Goal: Task Accomplishment & Management: Complete application form

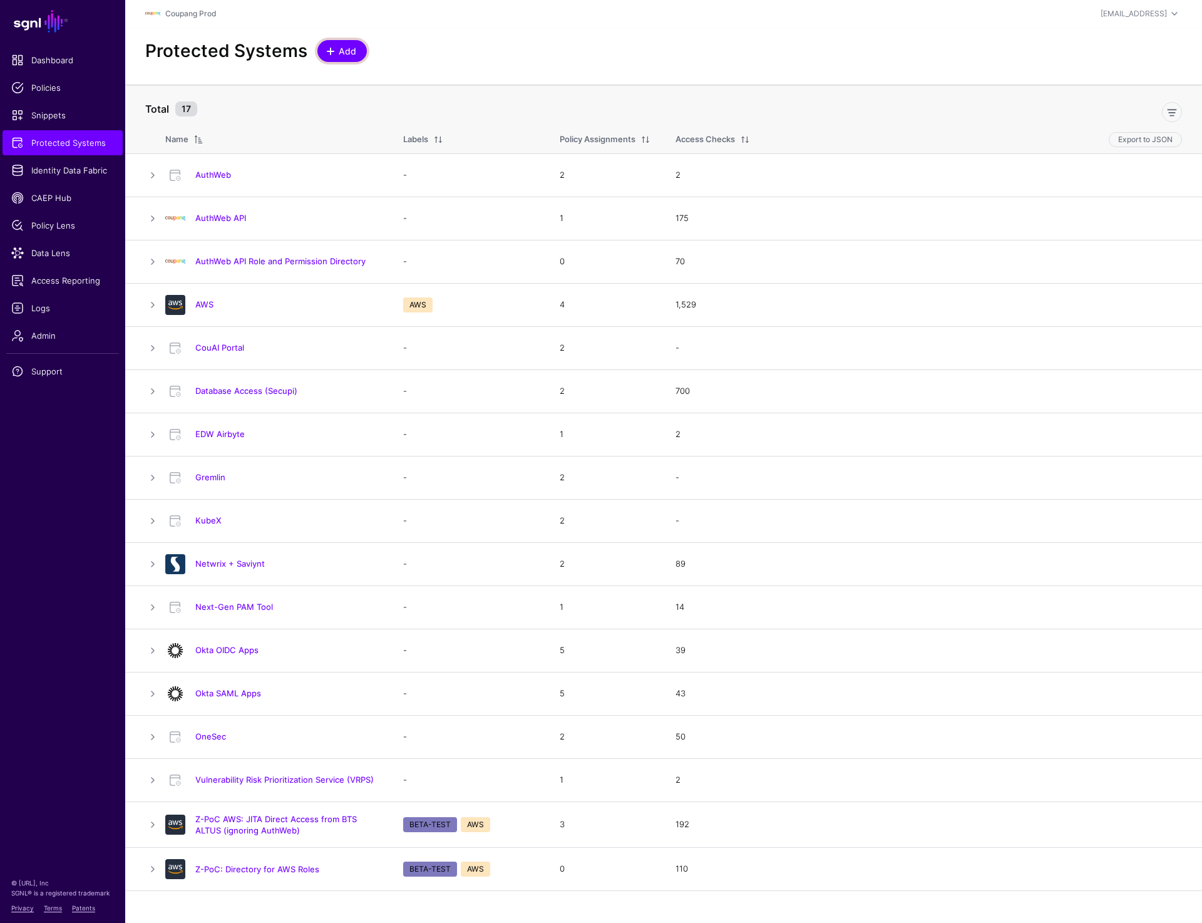
click at [344, 44] on link "Add" at bounding box center [341, 51] width 49 height 22
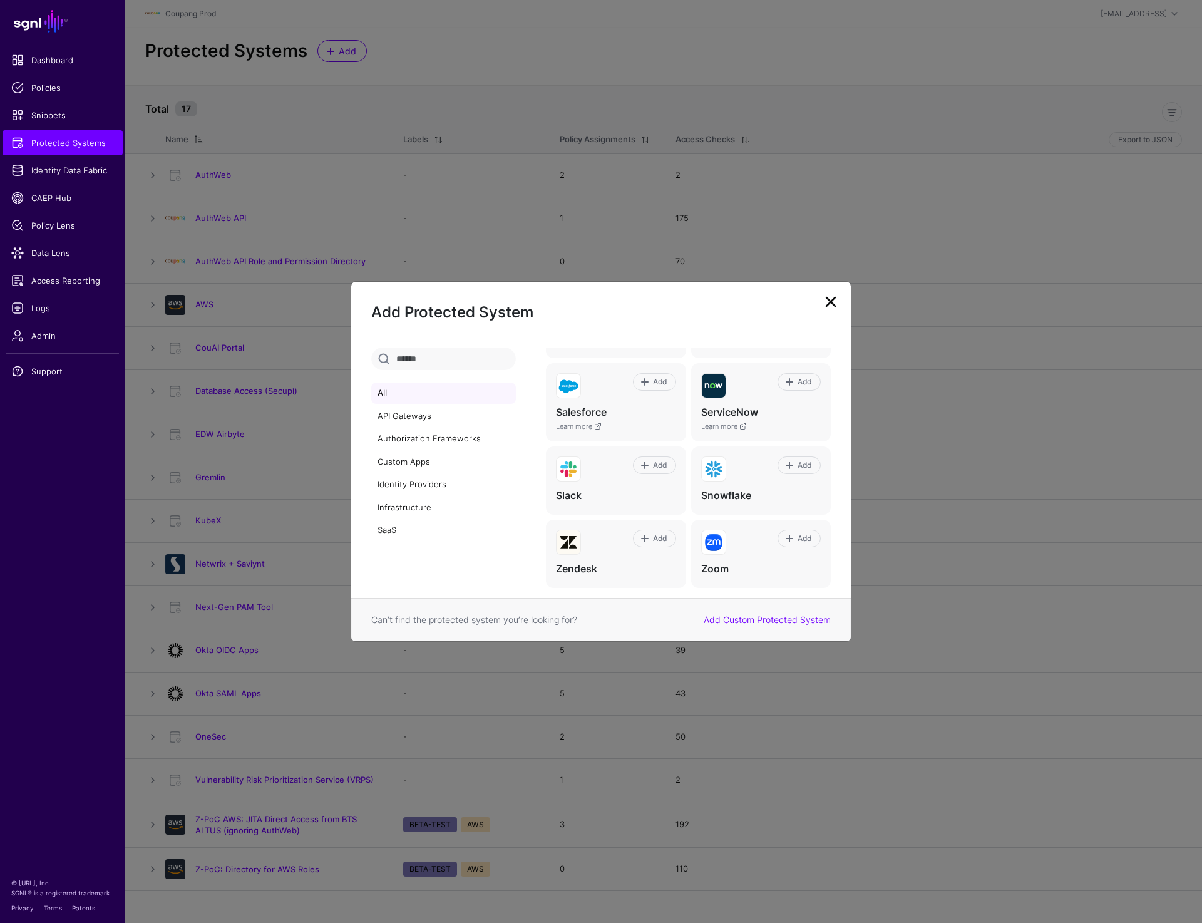
scroll to position [769, 0]
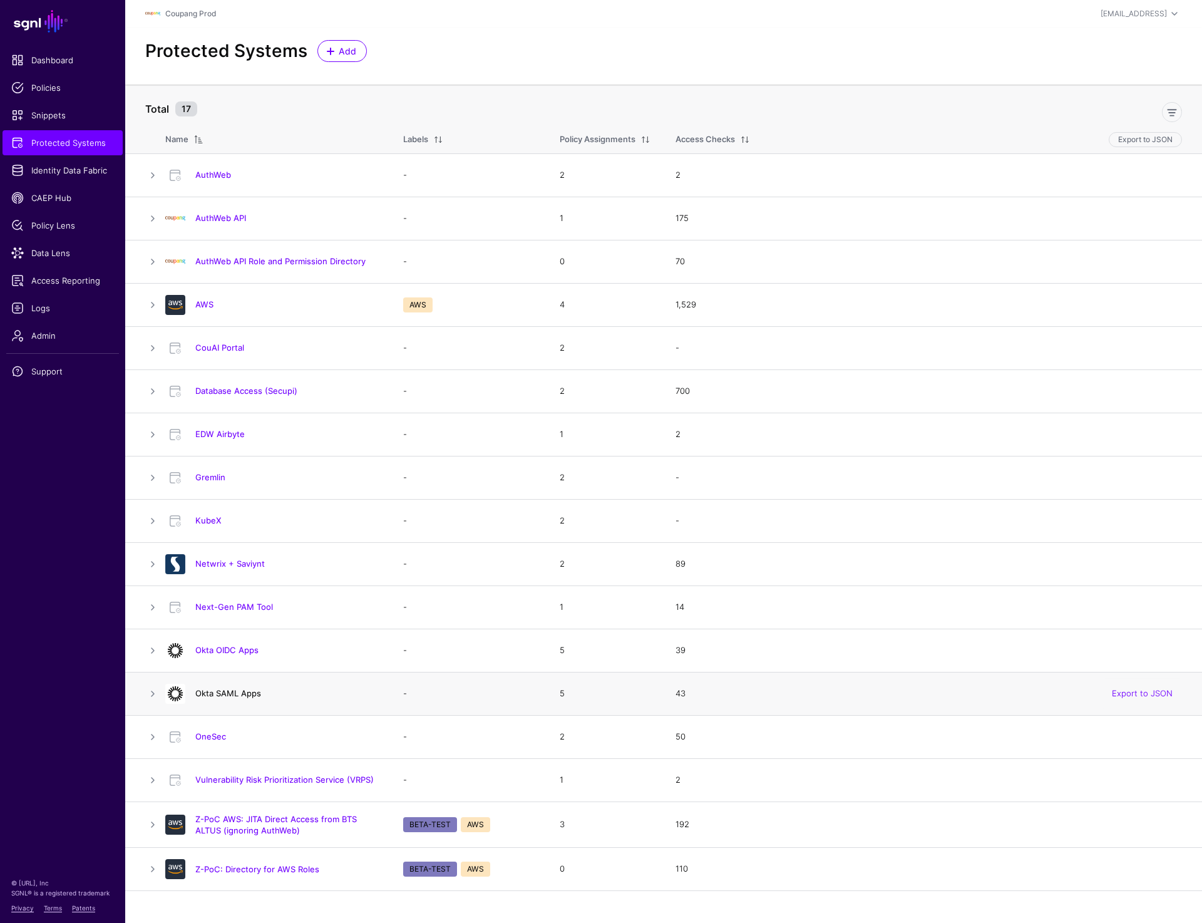
click at [237, 694] on link "Okta SAML Apps" at bounding box center [228, 693] width 66 height 10
click at [354, 54] on span "Add" at bounding box center [347, 50] width 21 height 13
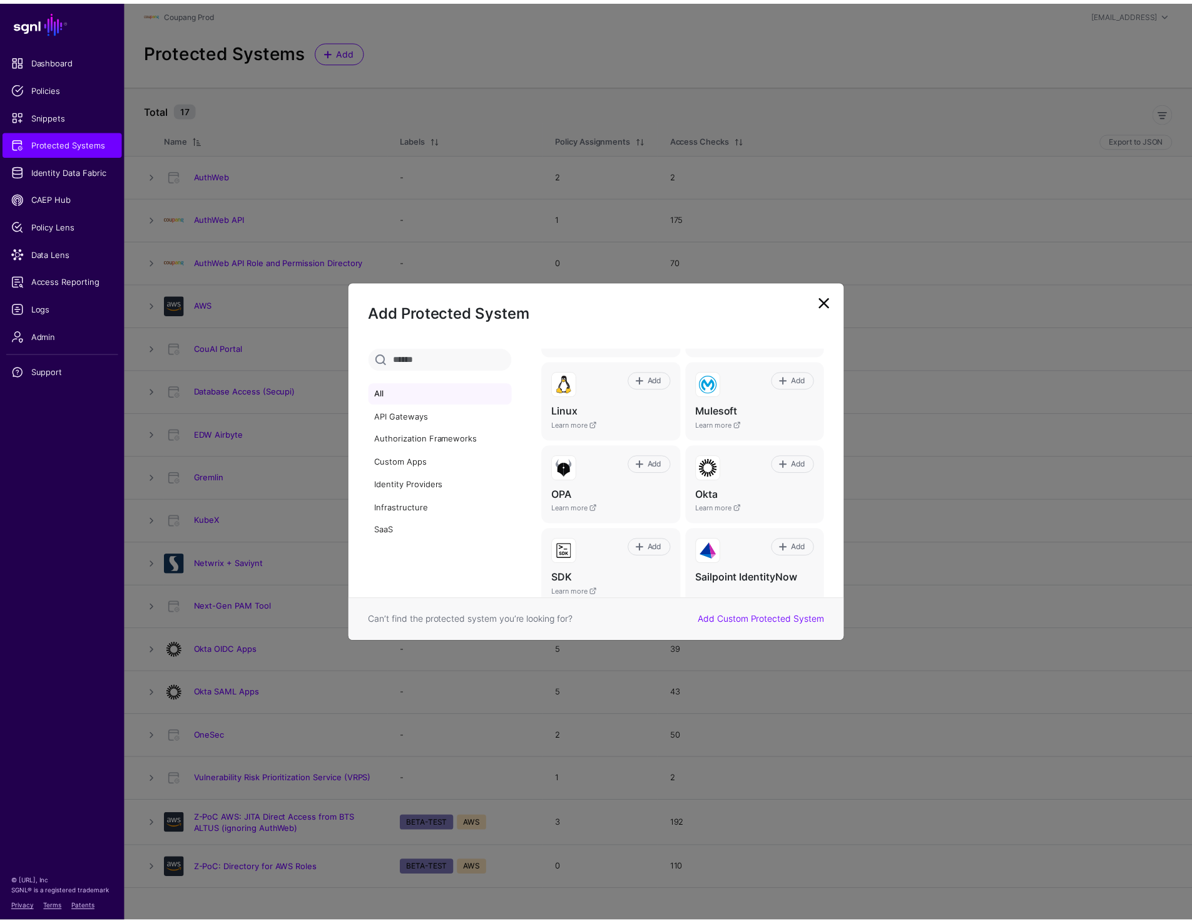
scroll to position [567, 0]
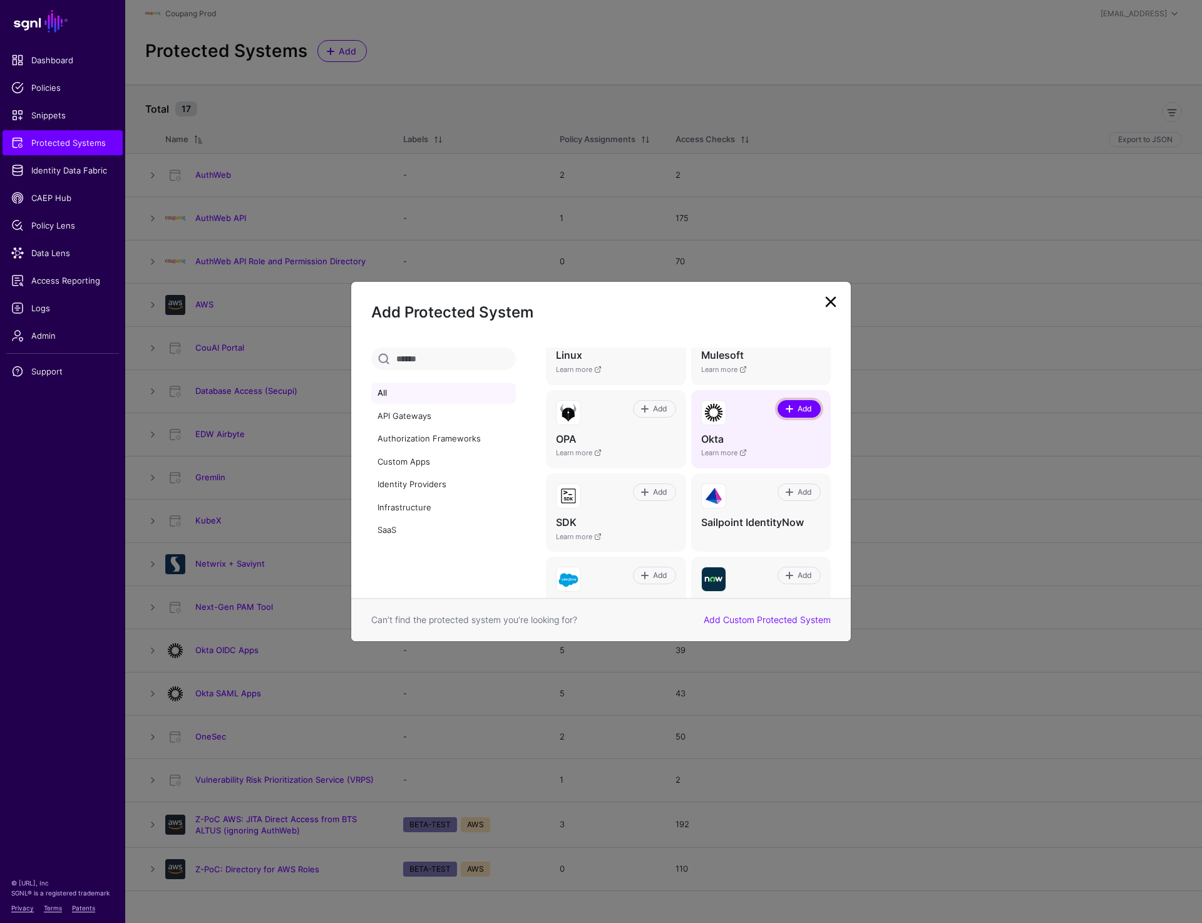
click at [784, 413] on span at bounding box center [789, 409] width 10 height 10
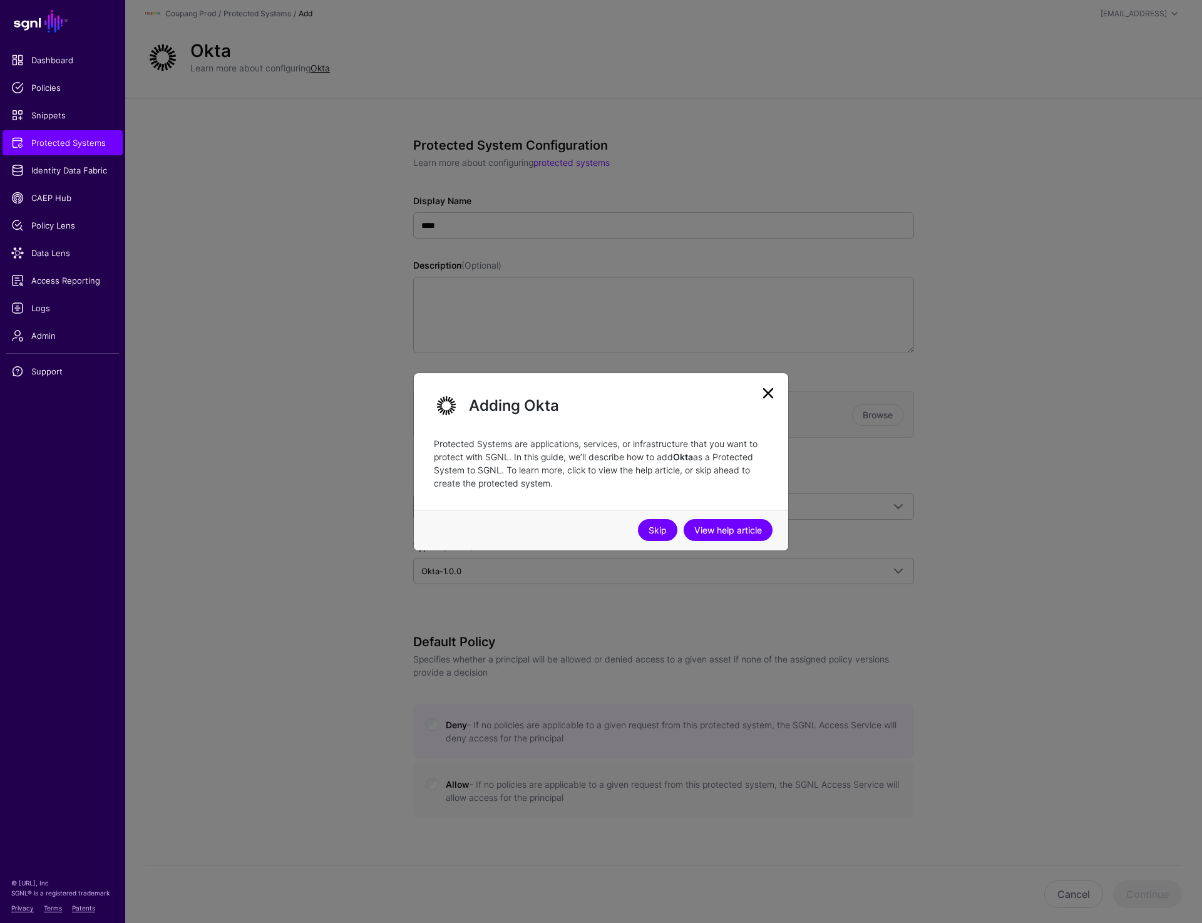
click at [651, 528] on link "Skip" at bounding box center [657, 530] width 39 height 22
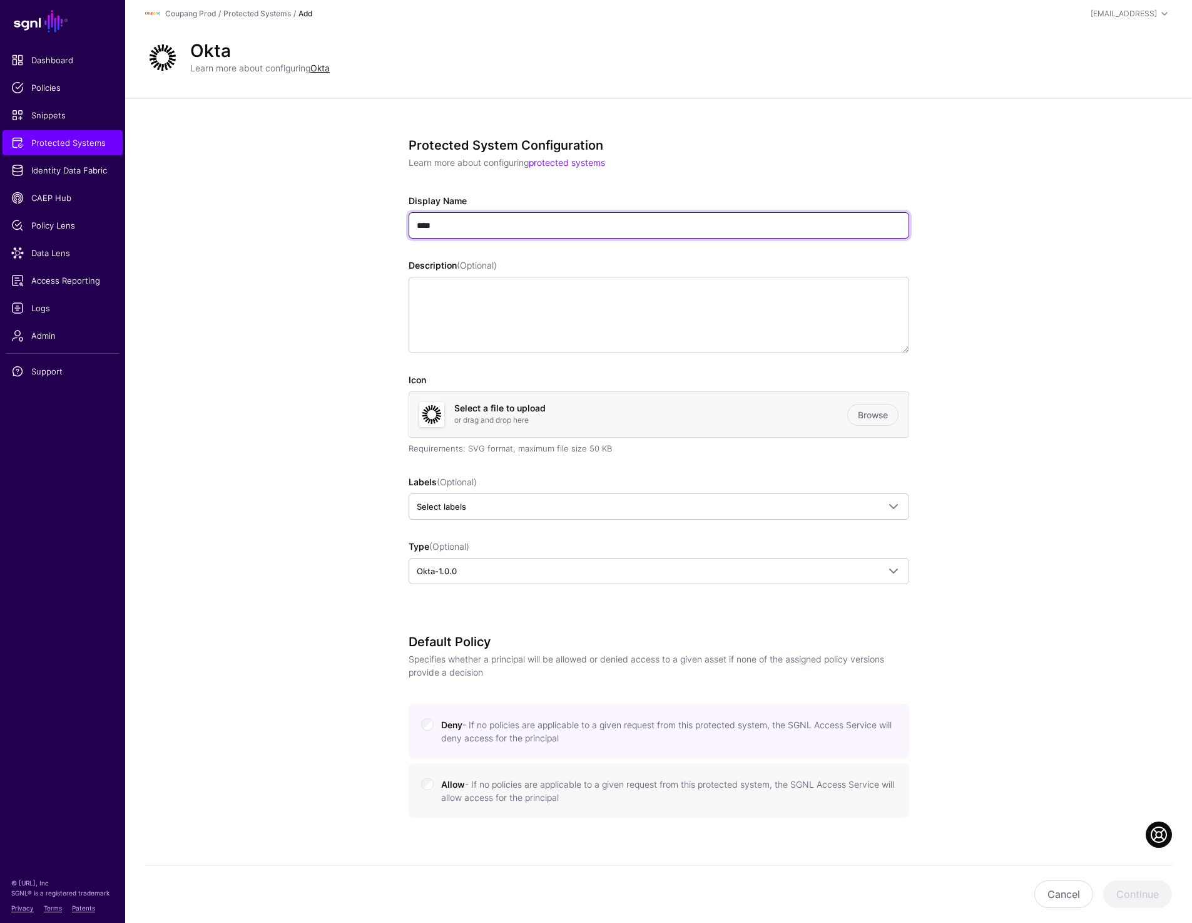
click at [472, 228] on input "****" at bounding box center [659, 225] width 501 height 26
paste input "**********"
click at [490, 227] on input "**********" at bounding box center [659, 225] width 501 height 26
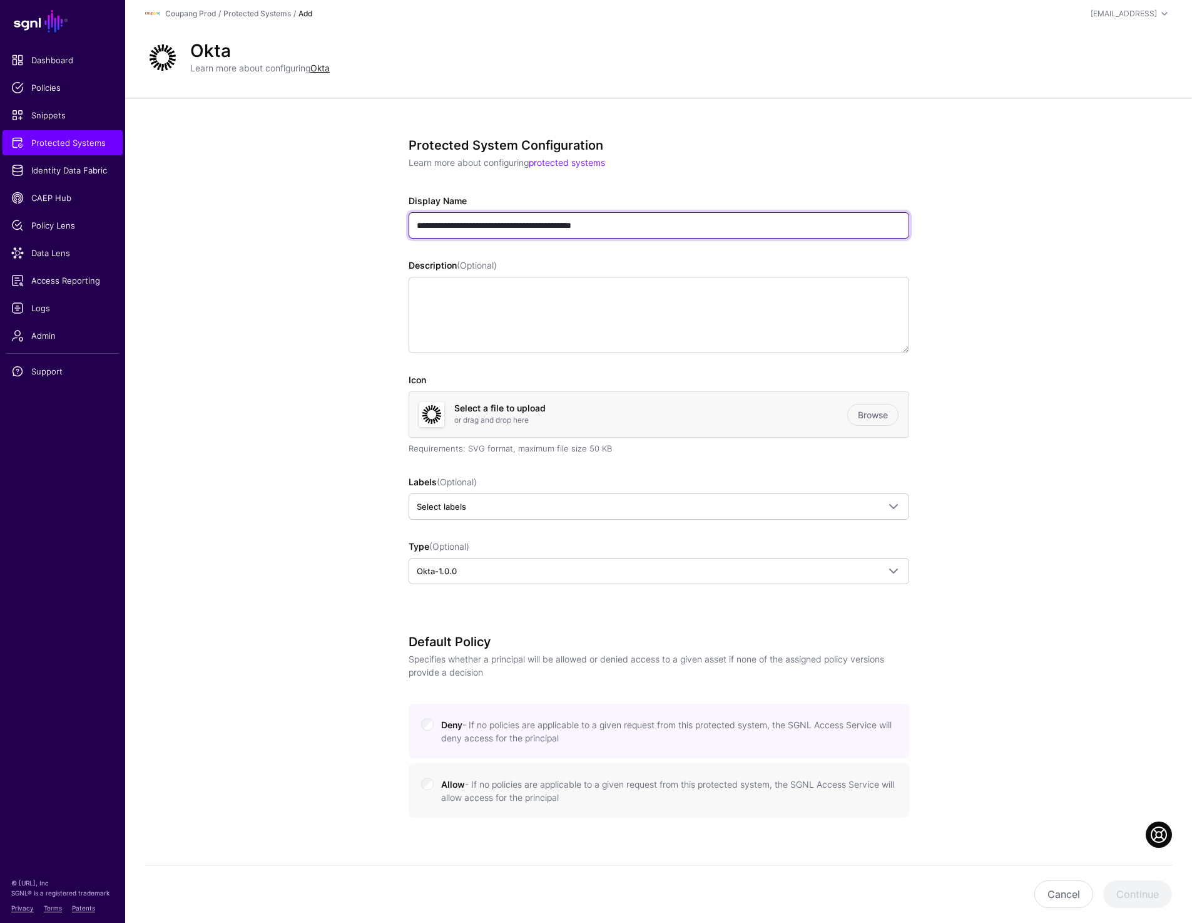
click at [551, 230] on input "**********" at bounding box center [659, 225] width 501 height 26
type input "**********"
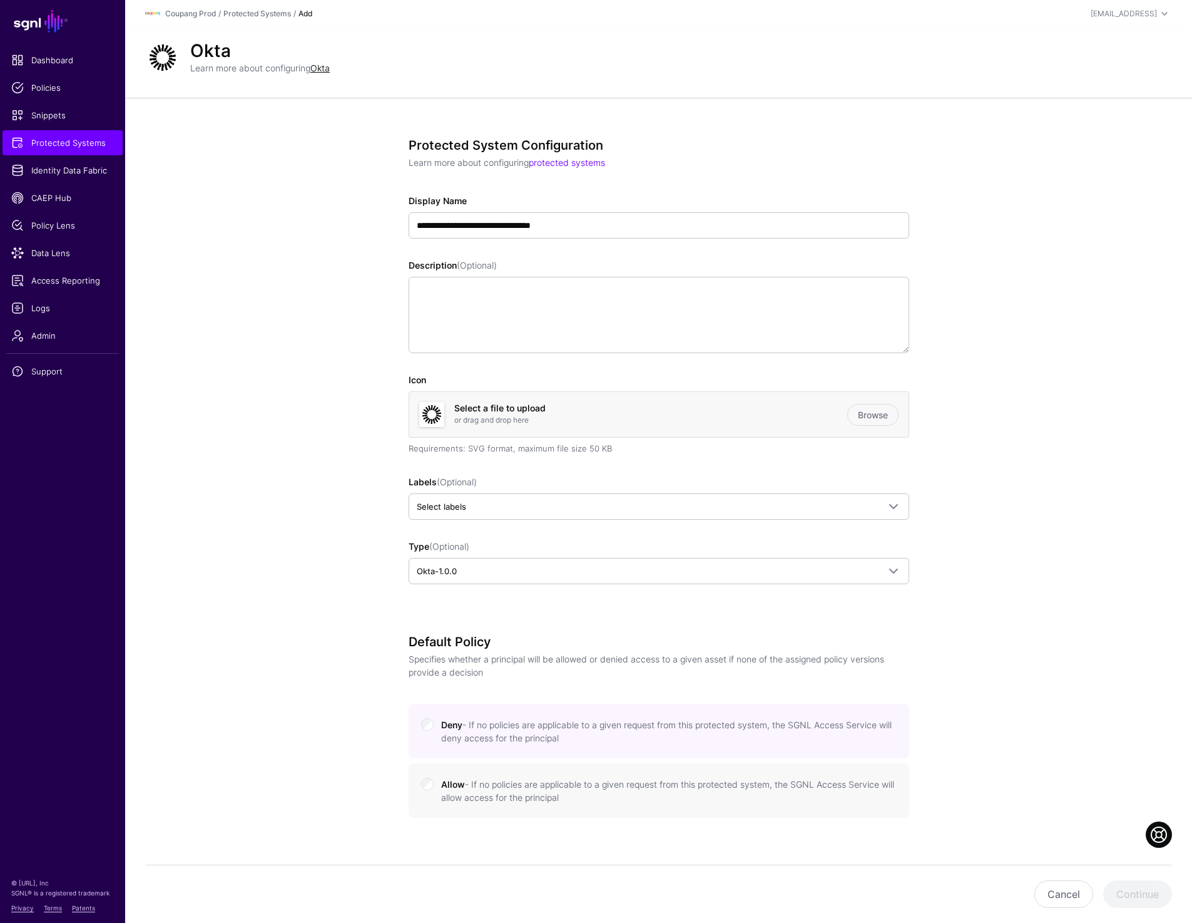
click at [322, 590] on app-integrations-details-form "**********" at bounding box center [658, 724] width 1067 height 1253
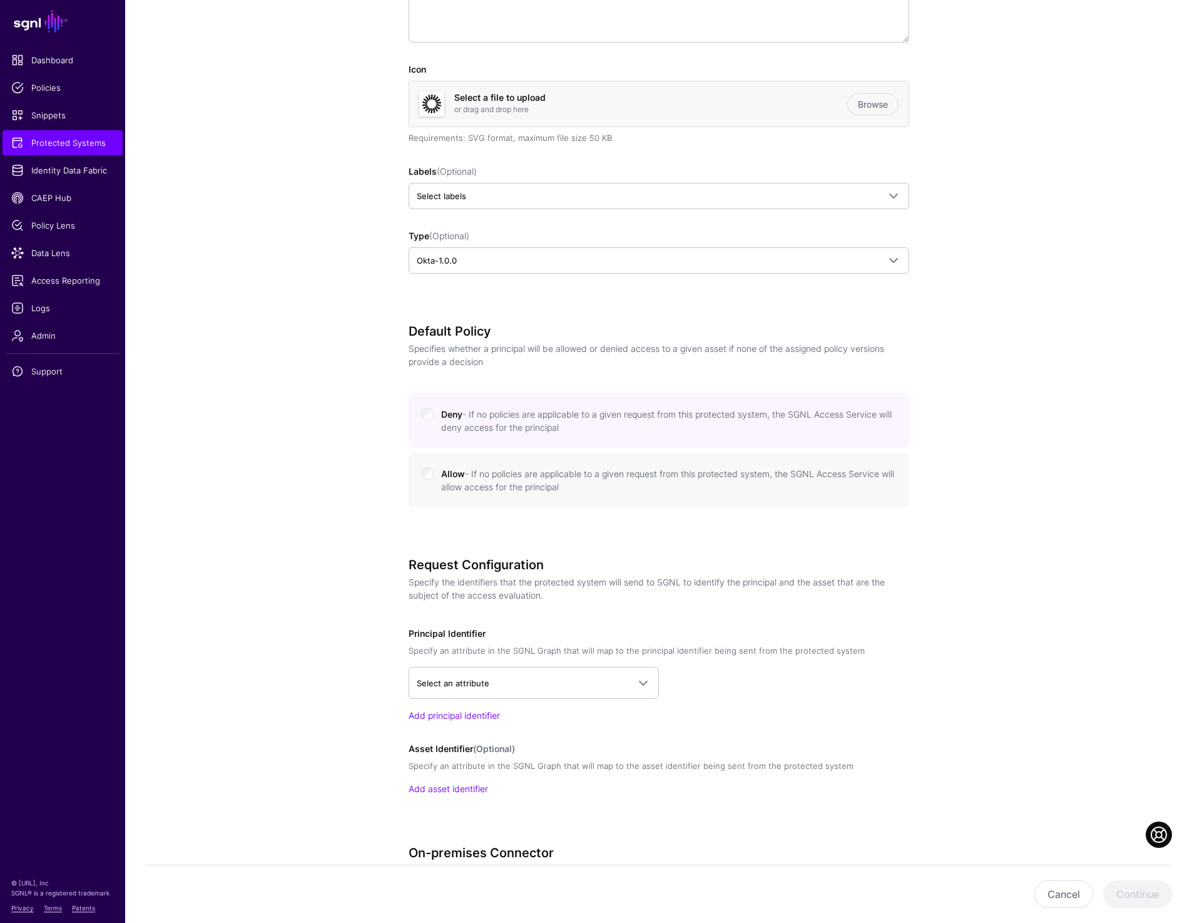
scroll to position [330, 0]
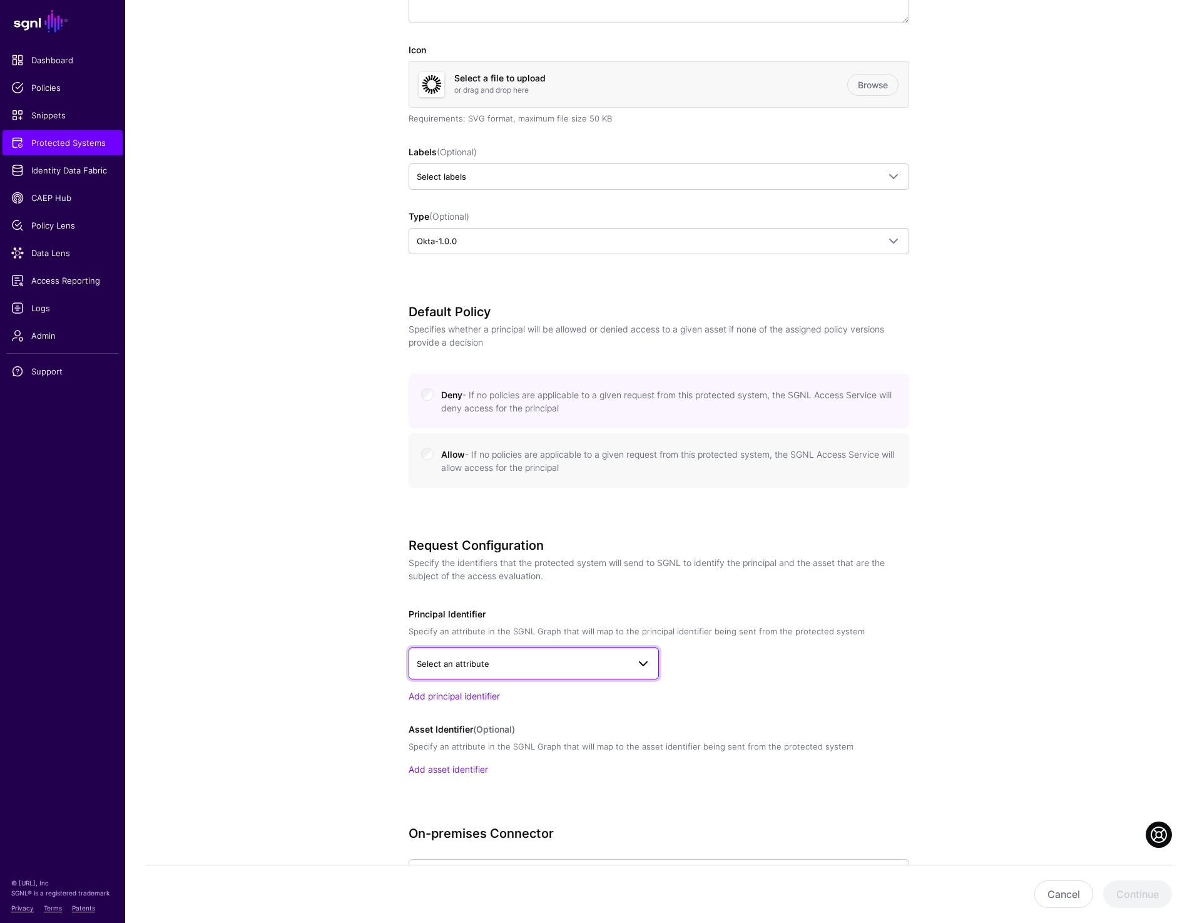
click at [534, 664] on span "Select an attribute" at bounding box center [523, 664] width 212 height 14
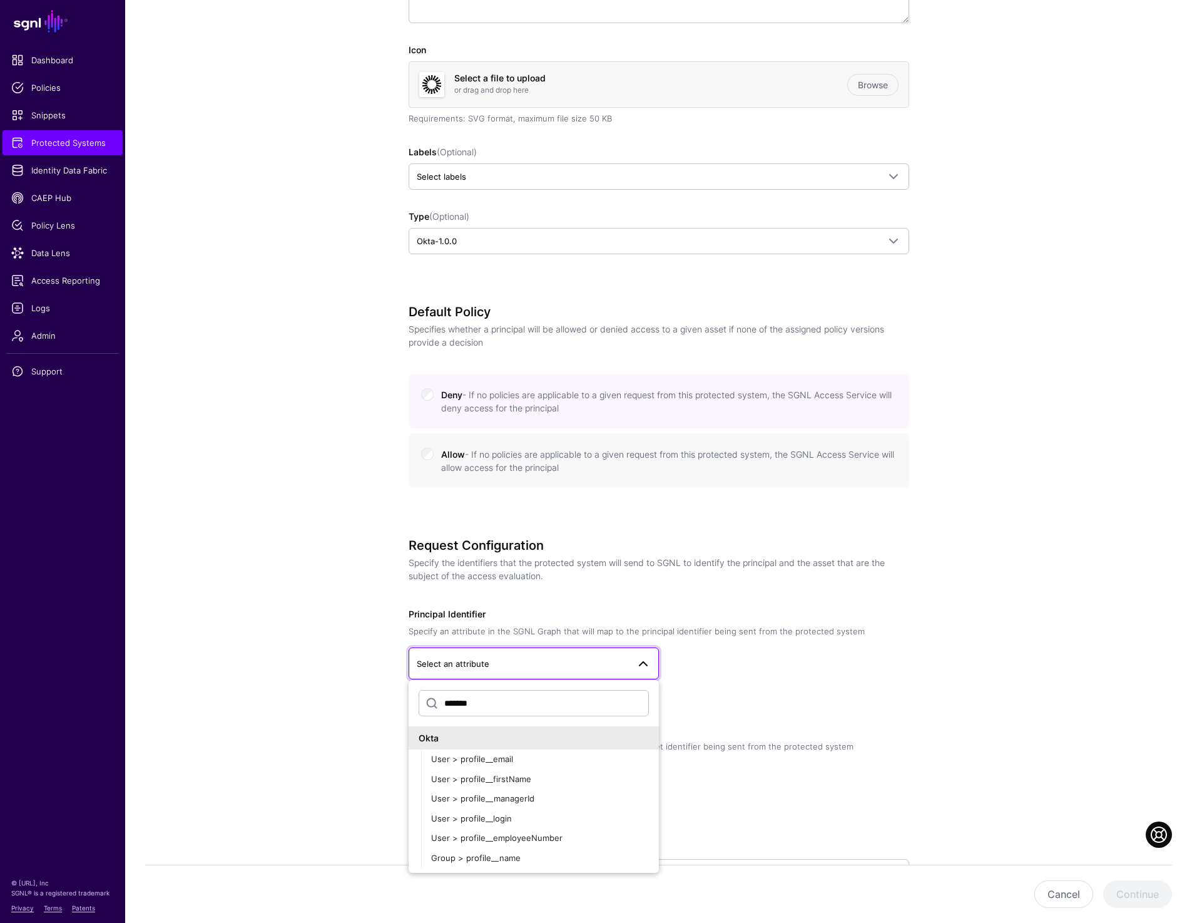
type input "*******"
click at [421, 749] on button "User > profile__email" at bounding box center [540, 759] width 238 height 20
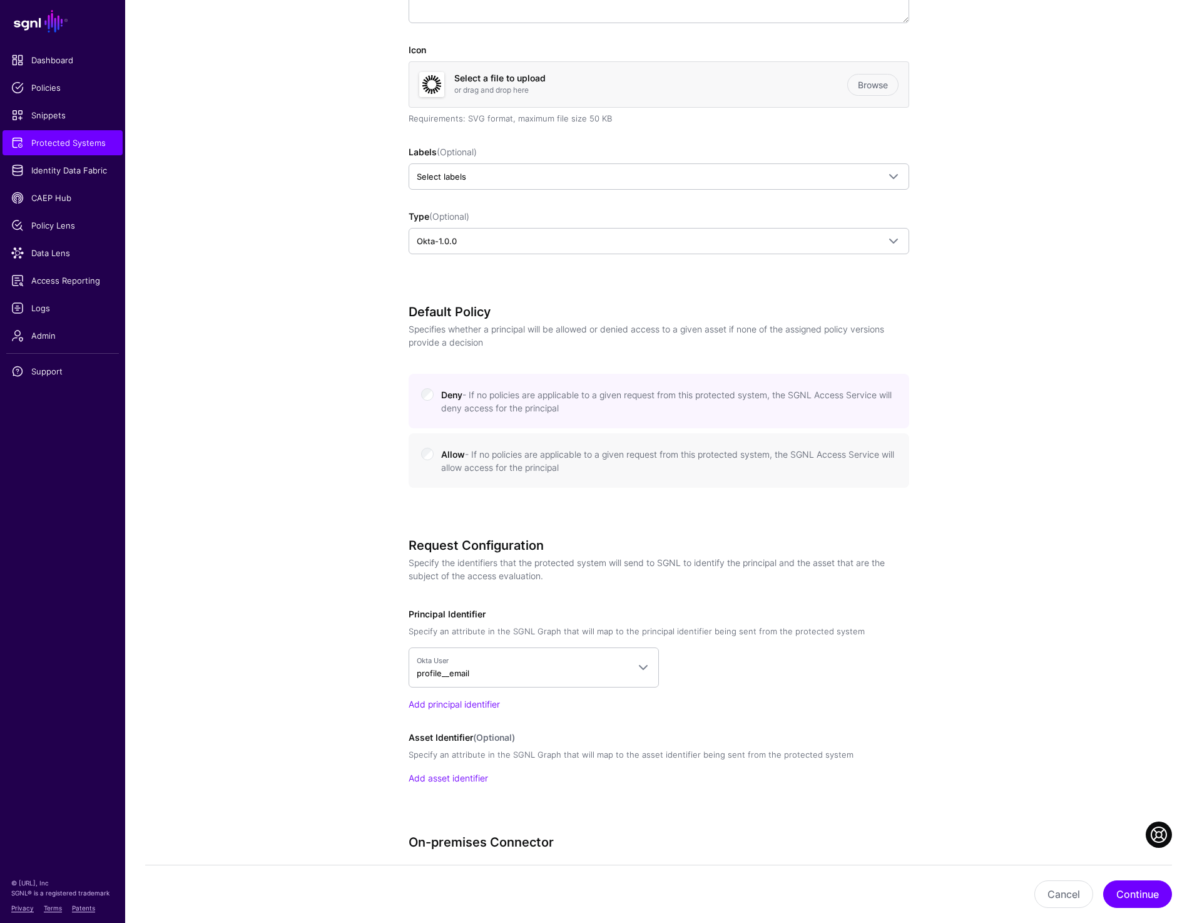
scroll to position [436, 0]
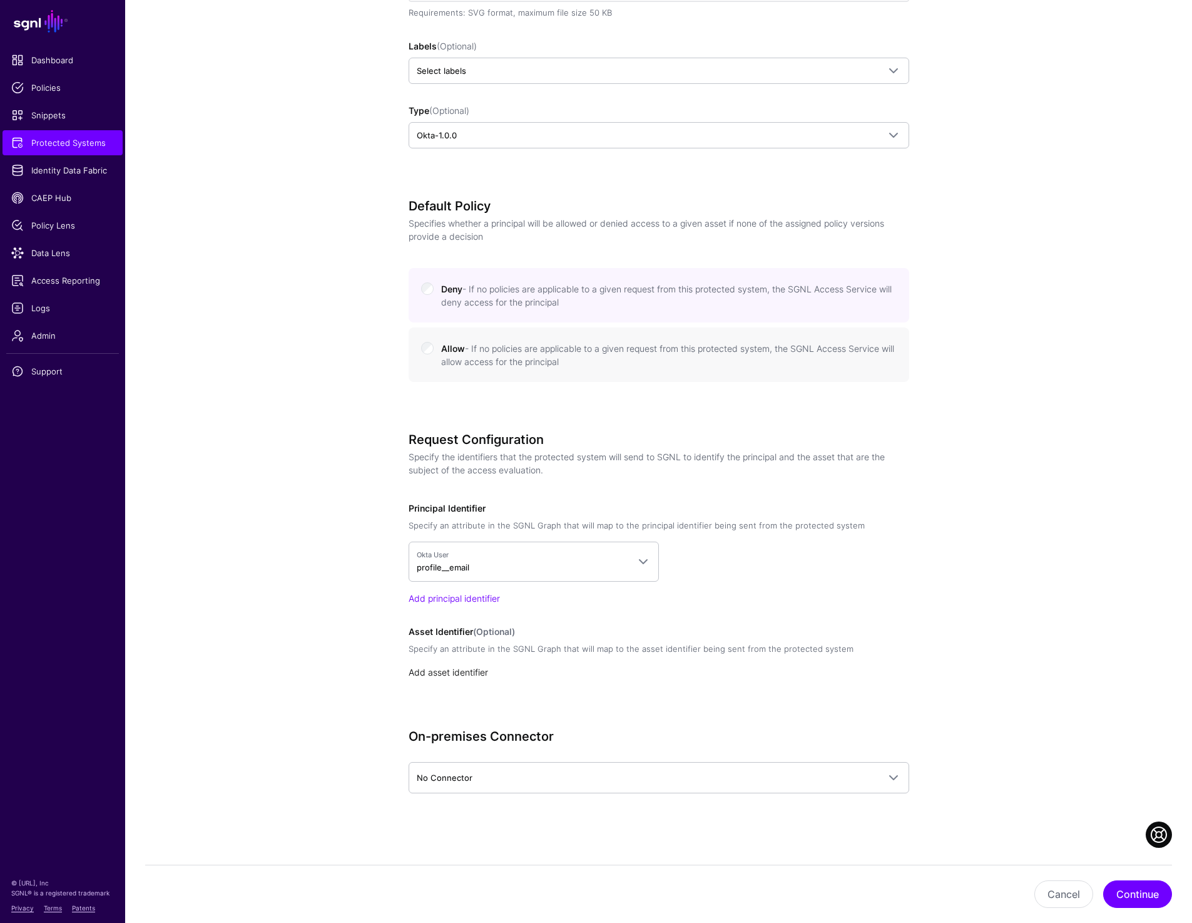
click at [469, 672] on link "Add asset identifier" at bounding box center [448, 672] width 79 height 11
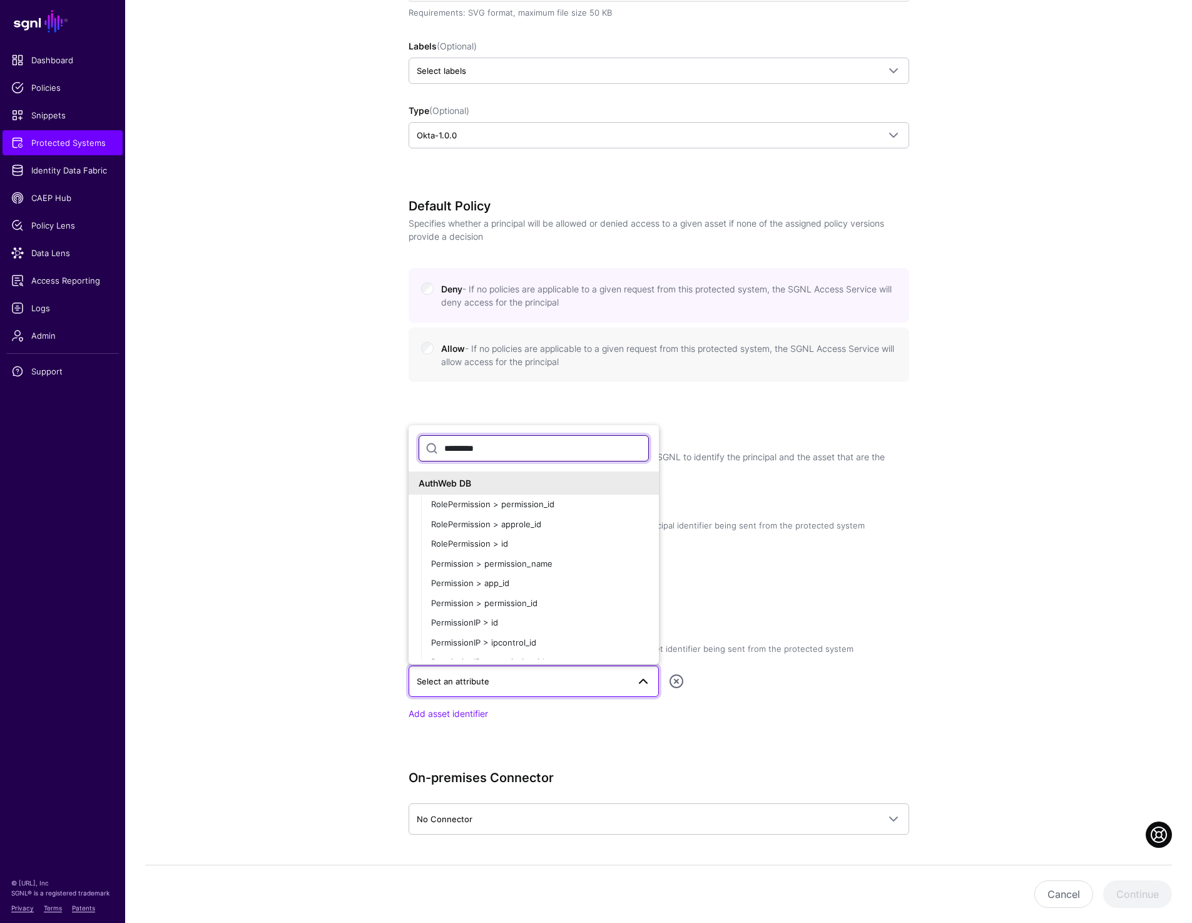
type input "*********"
click at [421, 554] on button "Permission > permission_name" at bounding box center [540, 564] width 238 height 20
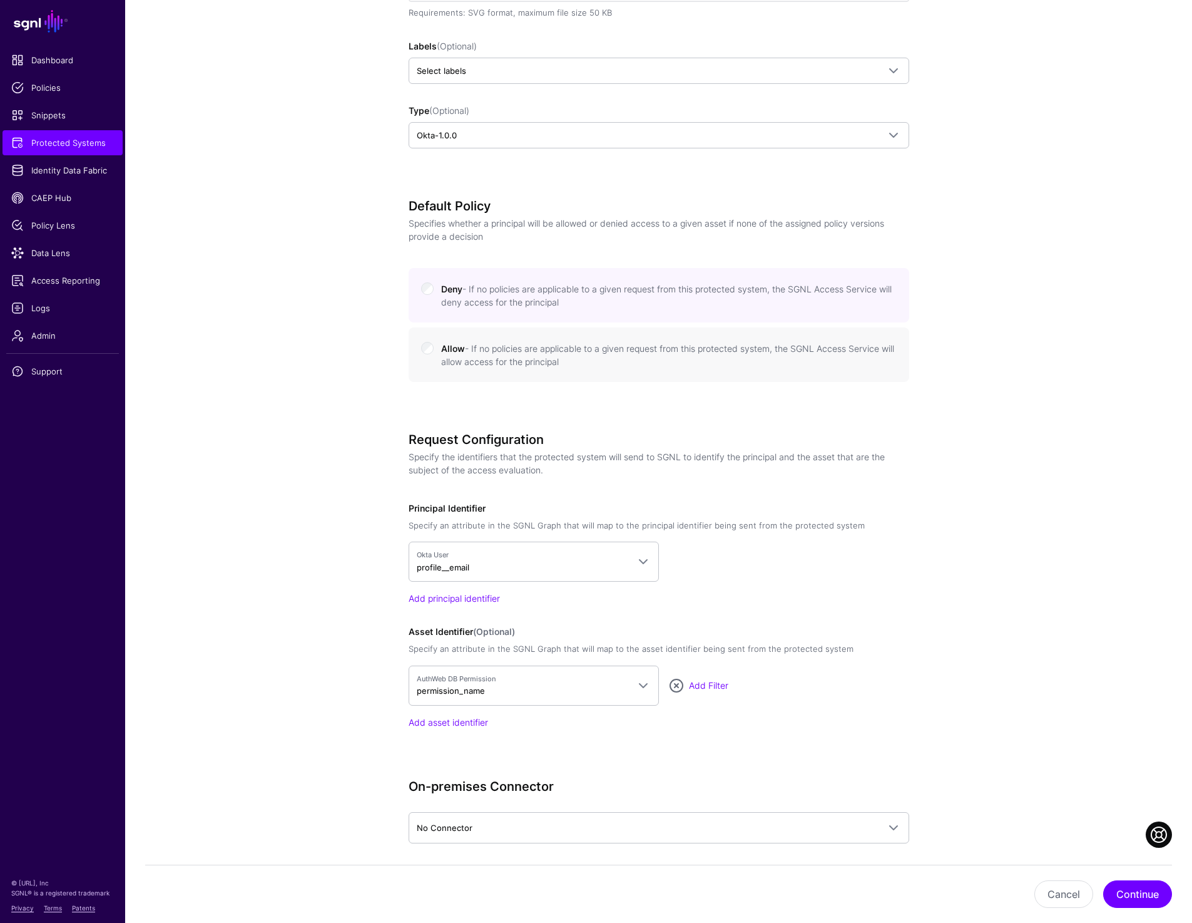
click at [997, 731] on app-integrations-details-form "**********" at bounding box center [658, 317] width 1067 height 1311
click at [439, 725] on link "Add asset identifier" at bounding box center [448, 722] width 79 height 11
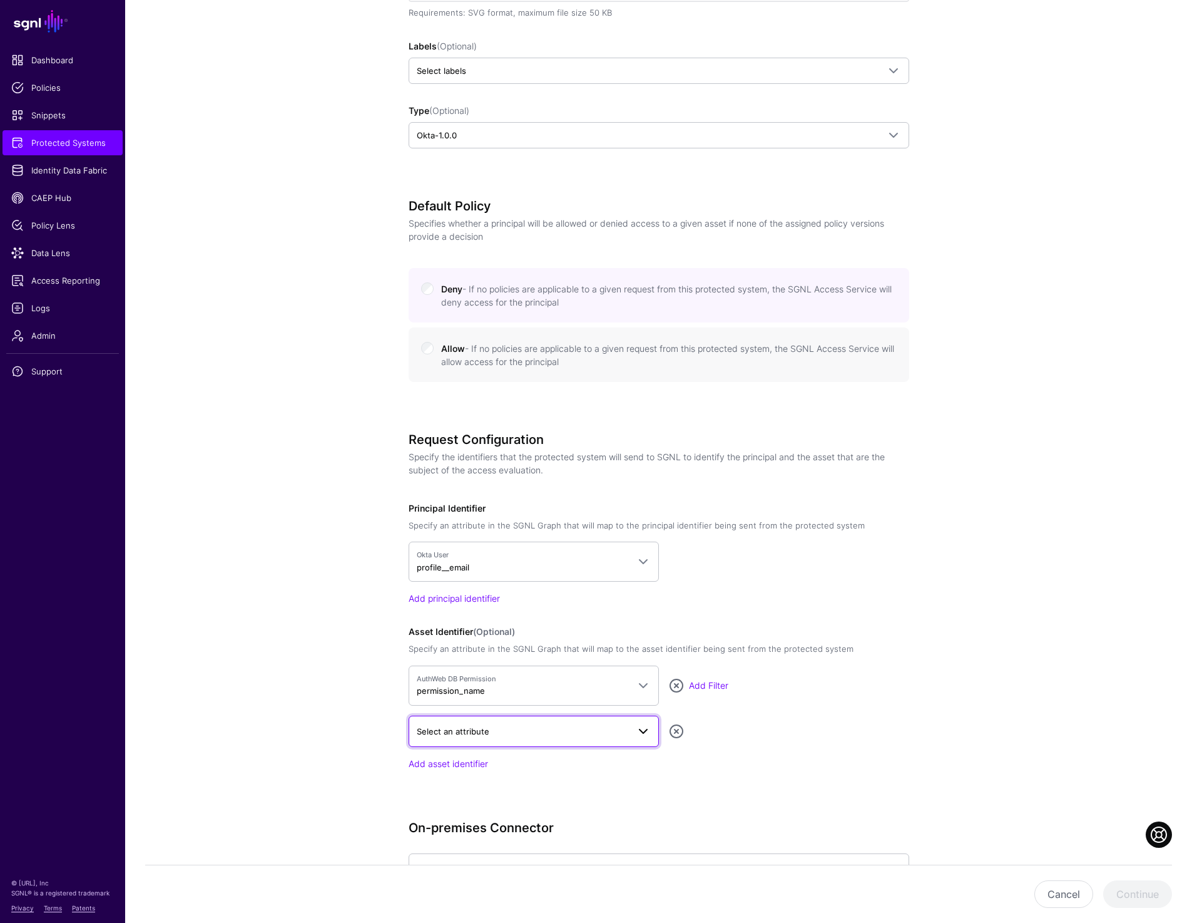
click at [463, 732] on span "Select an attribute" at bounding box center [453, 731] width 73 height 10
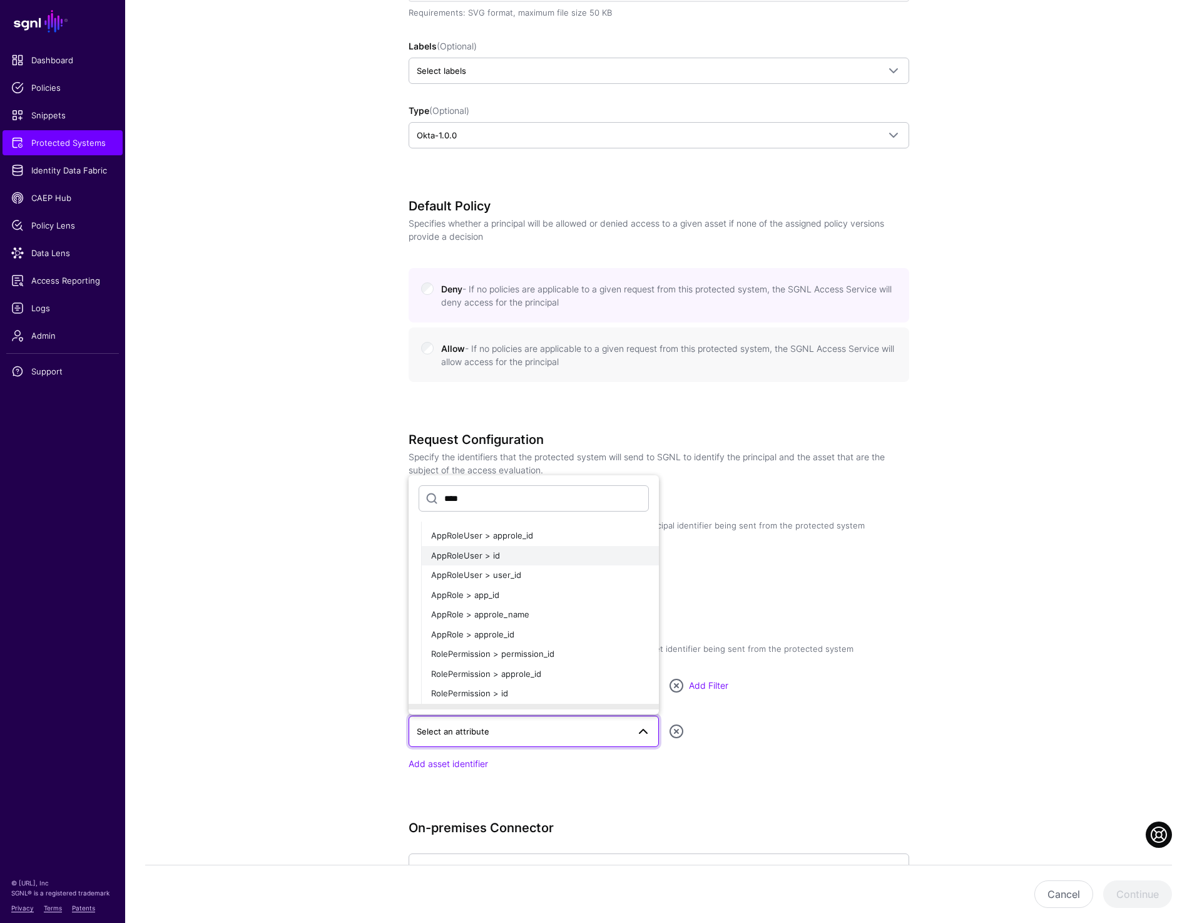
scroll to position [126, 0]
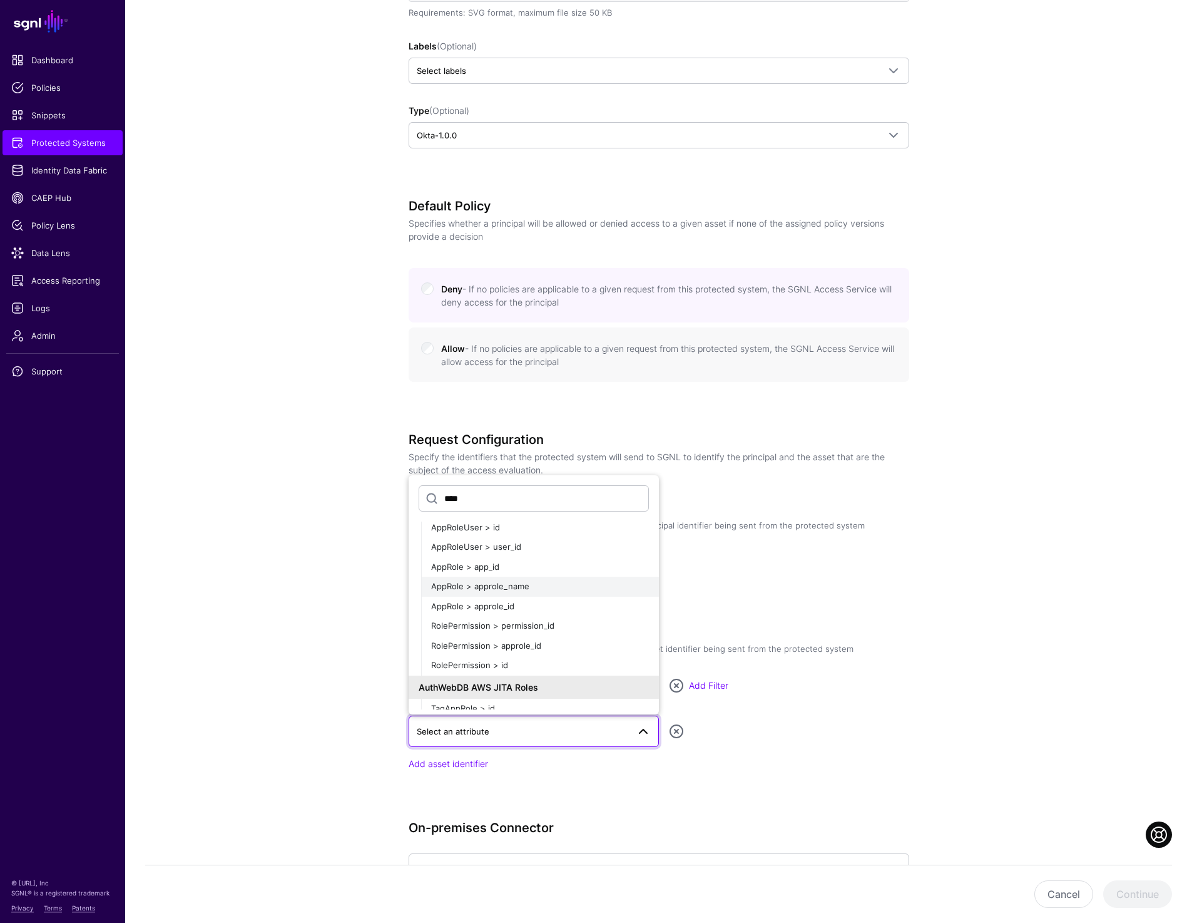
type input "****"
click at [518, 577] on button "AppRole > approle_name" at bounding box center [540, 587] width 238 height 20
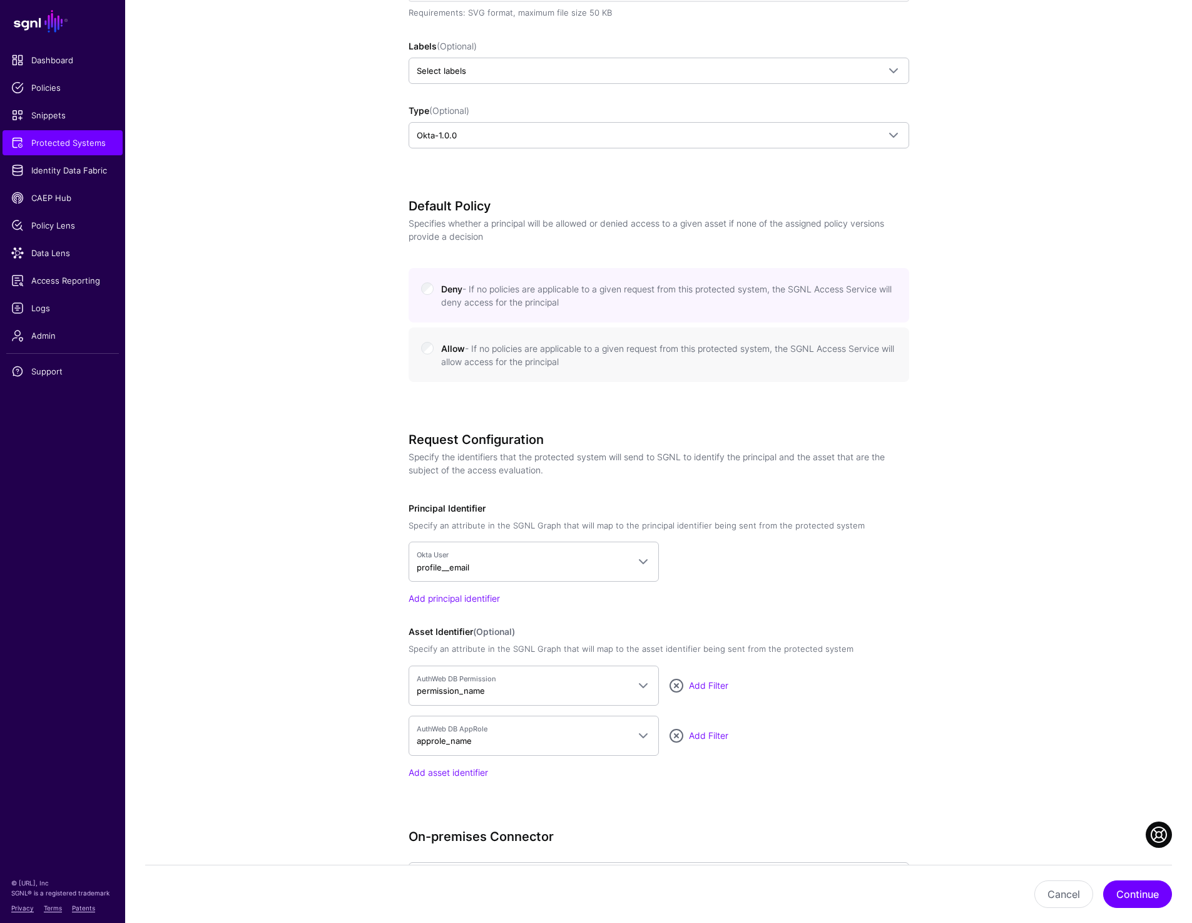
click at [953, 571] on app-integrations-details-form "**********" at bounding box center [658, 342] width 1067 height 1361
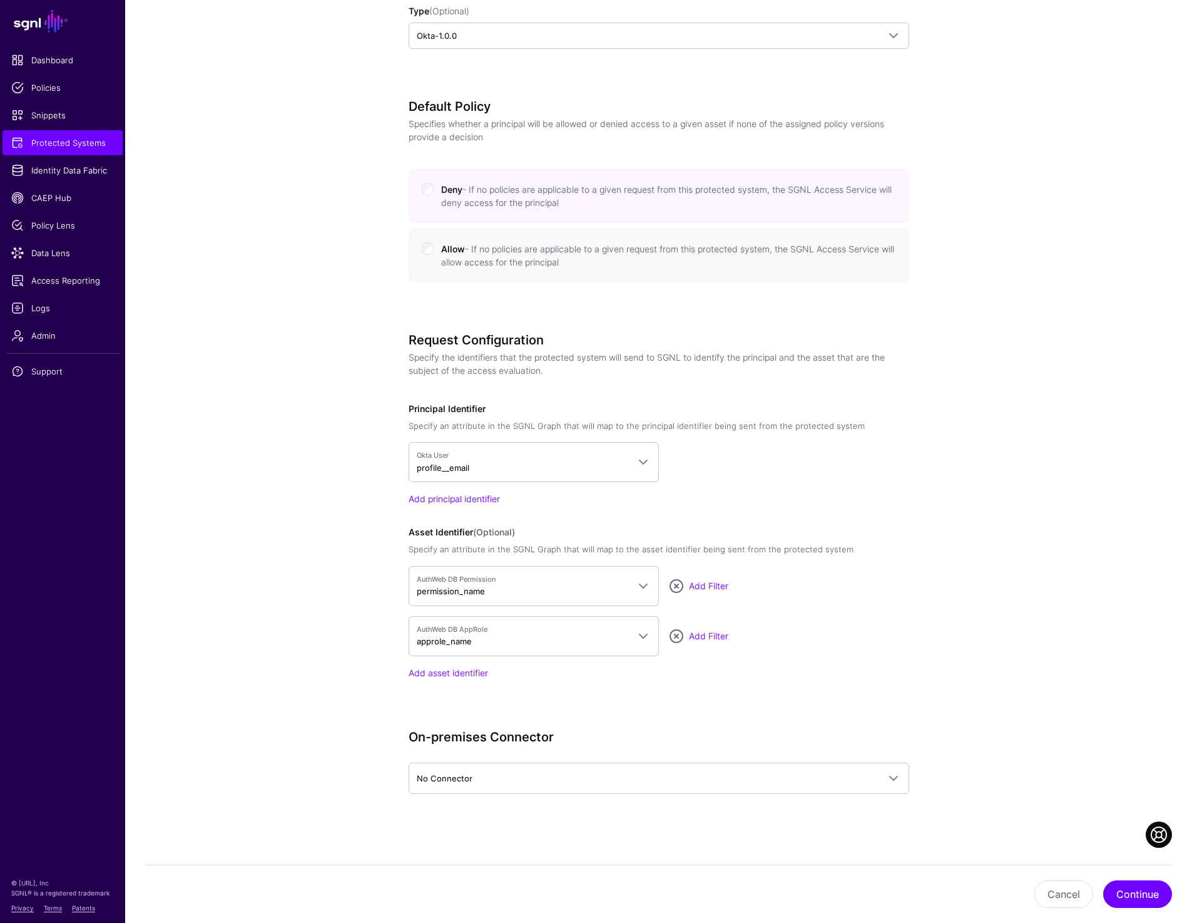
scroll to position [0, 0]
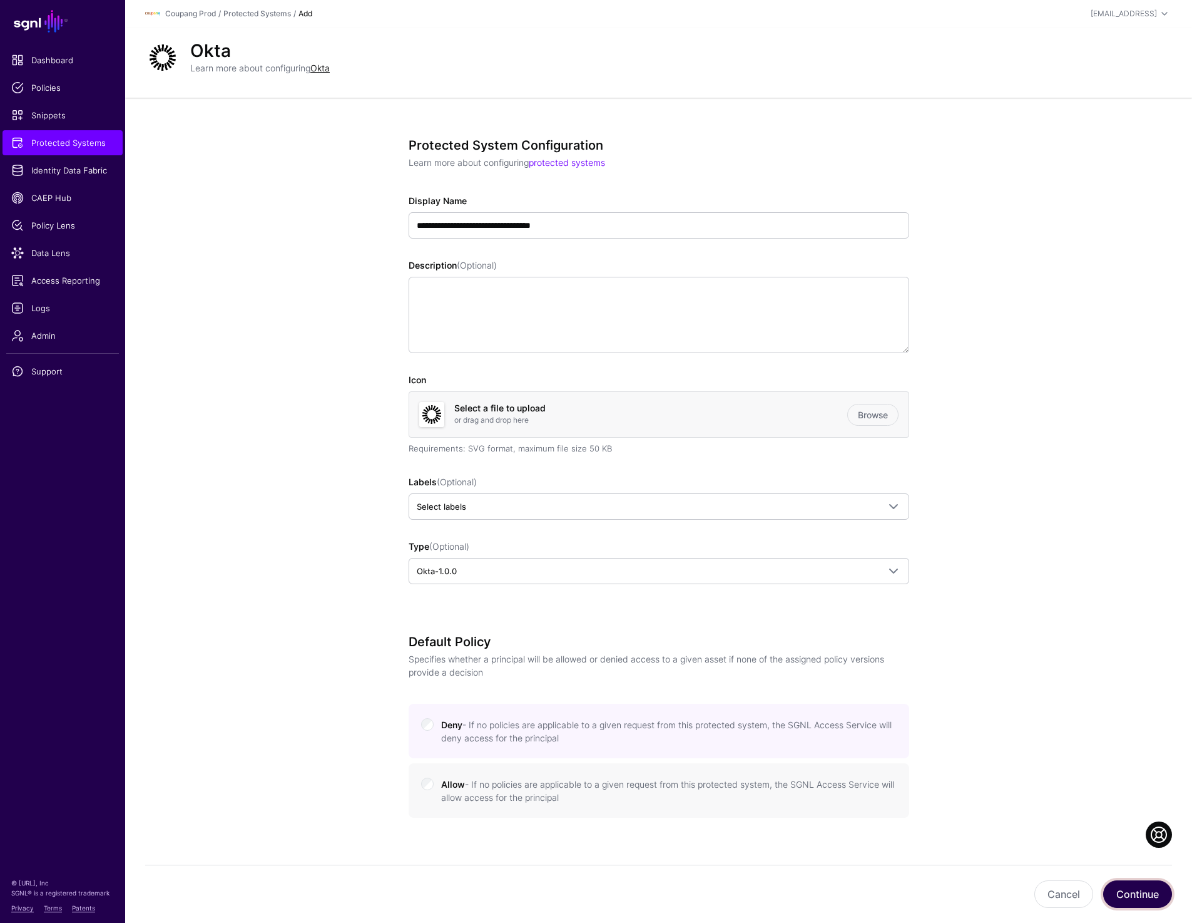
click at [1134, 886] on button "Continue" at bounding box center [1138, 894] width 69 height 28
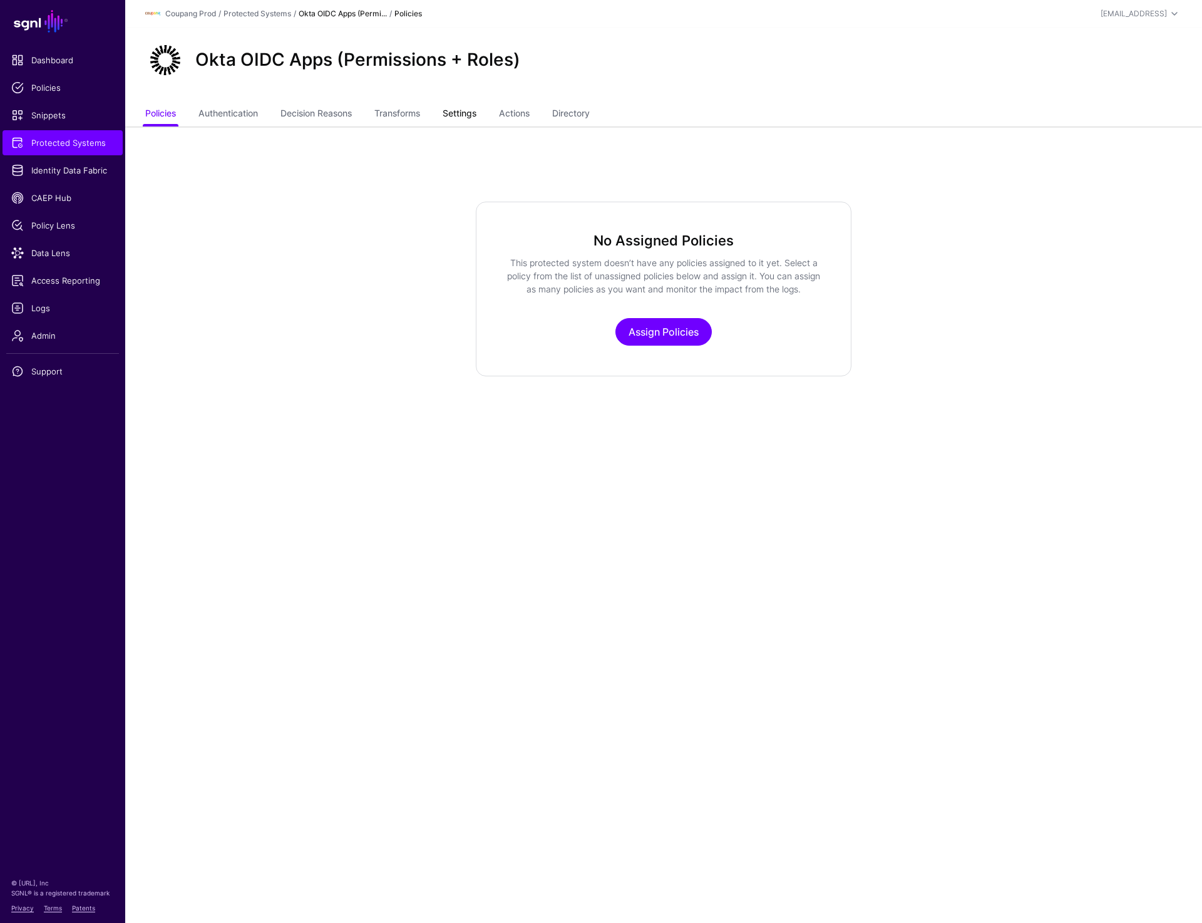
click at [476, 105] on link "Settings" at bounding box center [460, 115] width 34 height 24
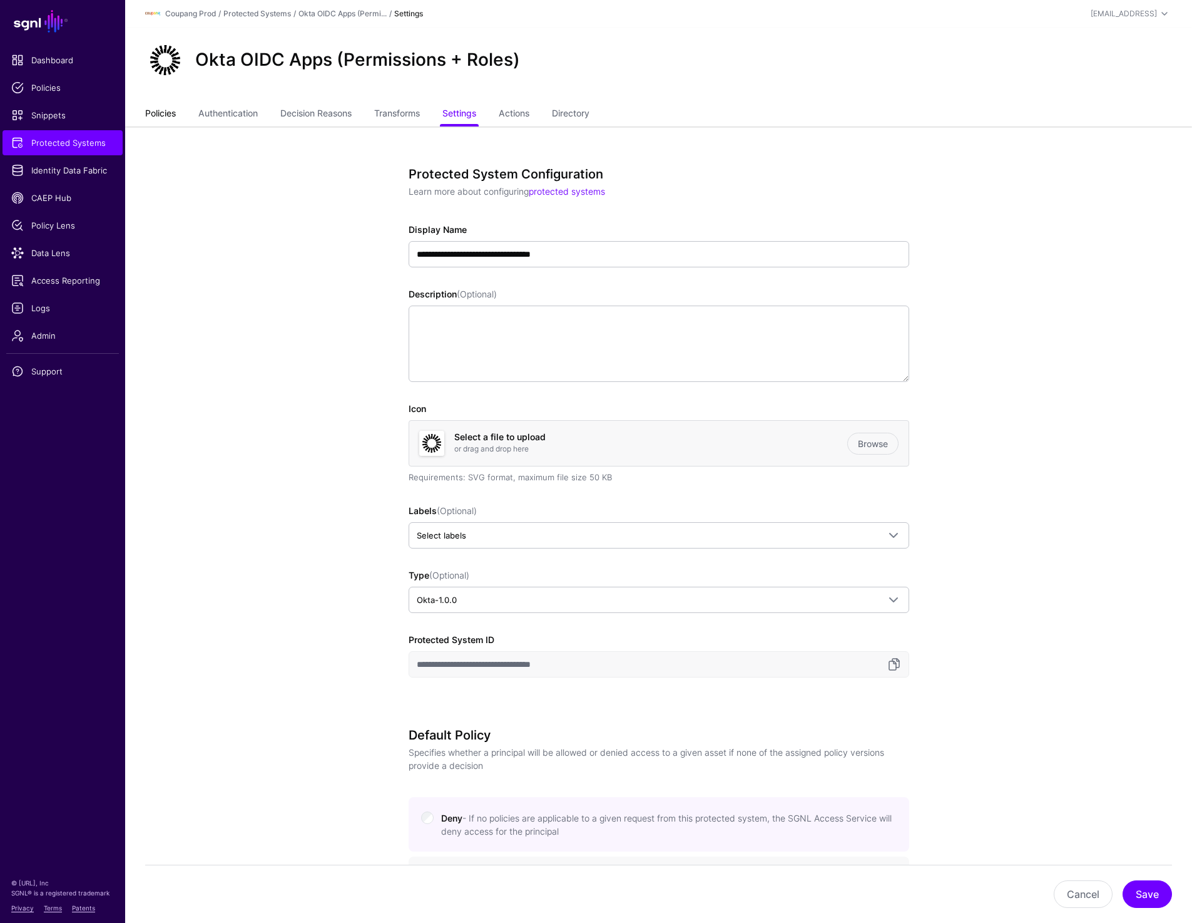
click at [150, 113] on link "Policies" at bounding box center [160, 115] width 31 height 24
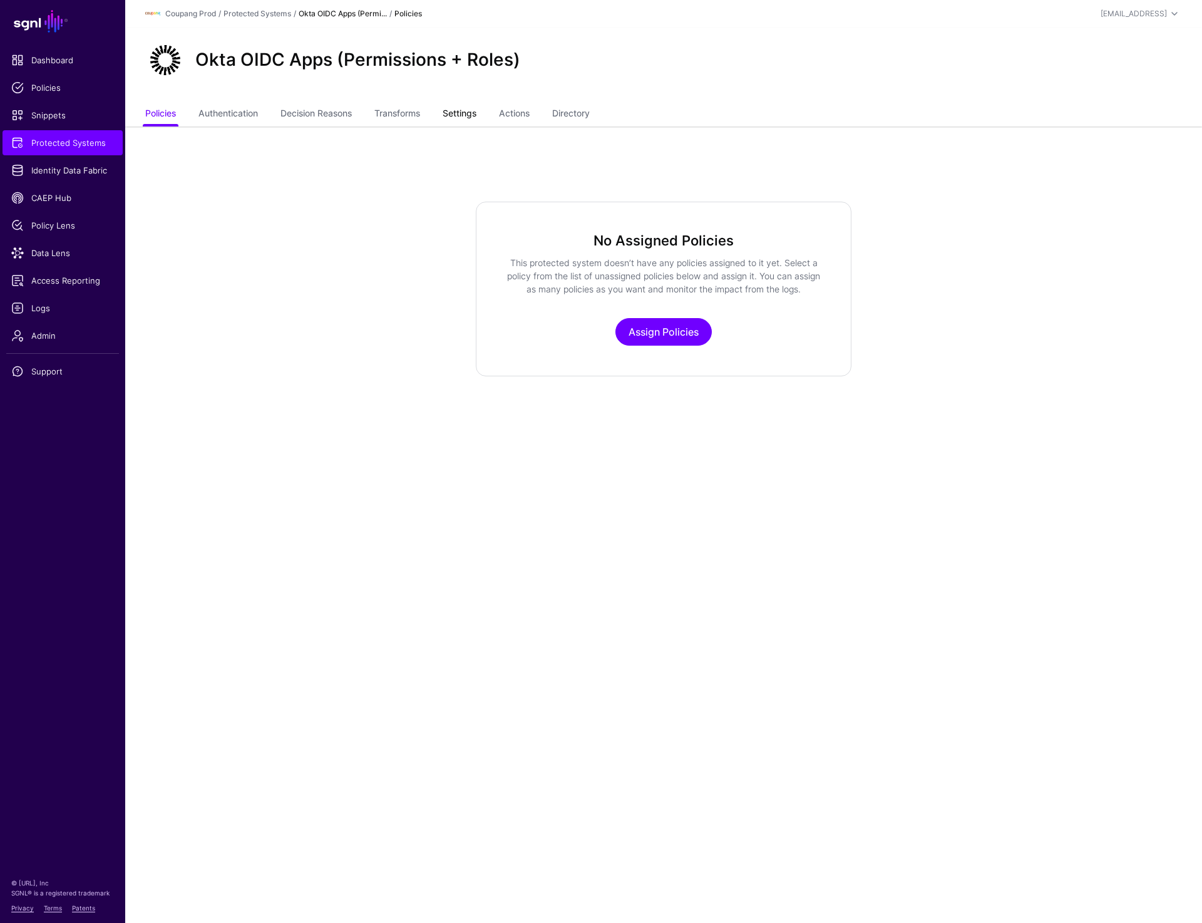
click at [460, 110] on link "Settings" at bounding box center [460, 115] width 34 height 24
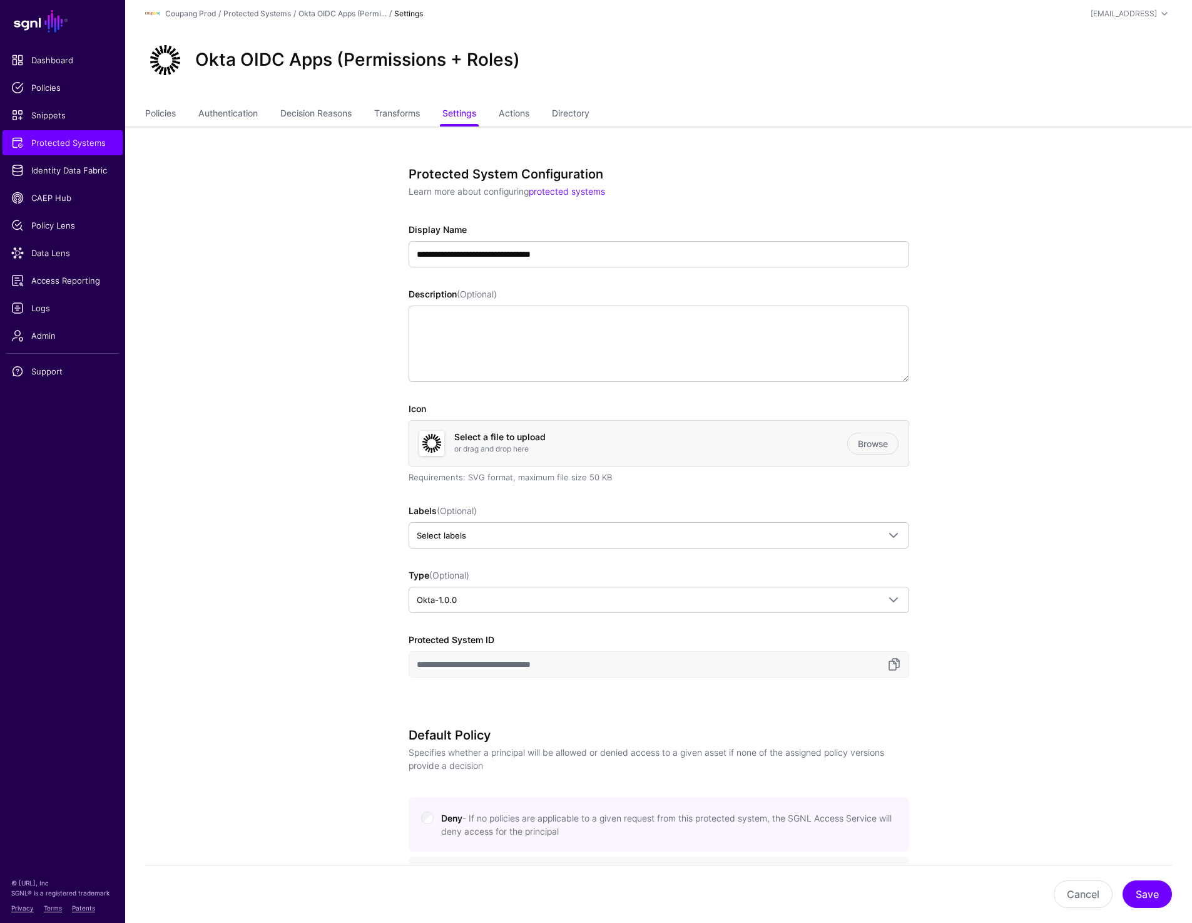
click at [170, 111] on link "Policies" at bounding box center [160, 115] width 31 height 24
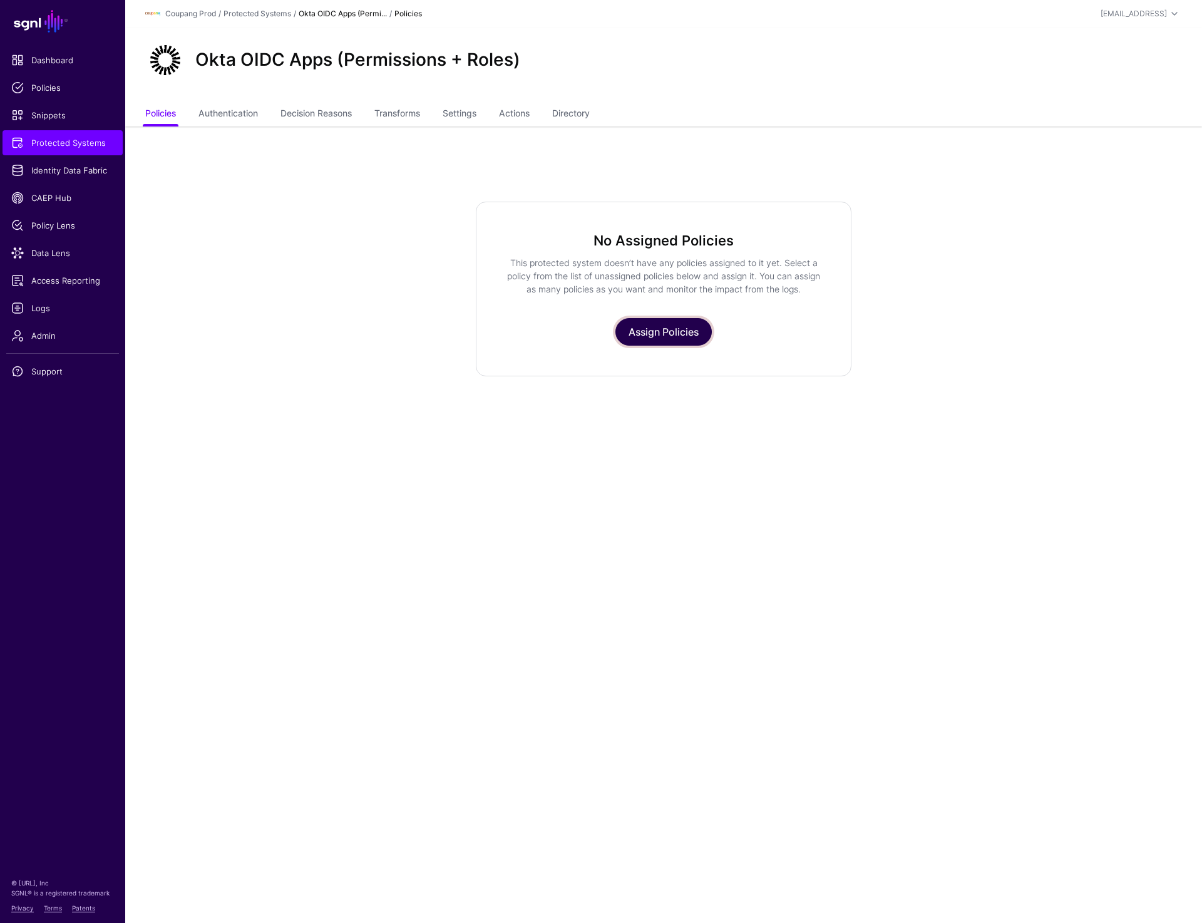
click at [650, 340] on link "Assign Policies" at bounding box center [663, 332] width 96 height 28
click at [472, 109] on link "Settings" at bounding box center [460, 115] width 34 height 24
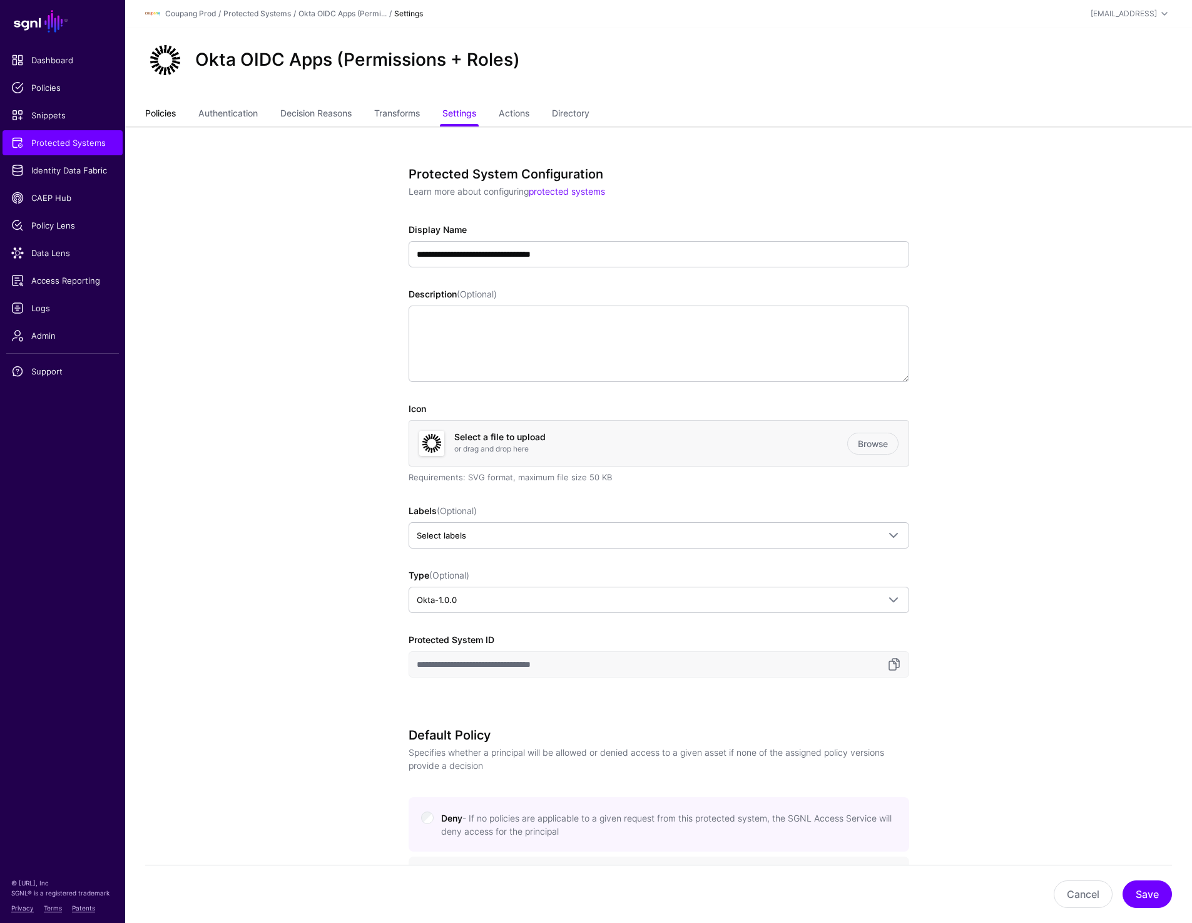
click at [176, 114] on link "Policies" at bounding box center [160, 115] width 31 height 24
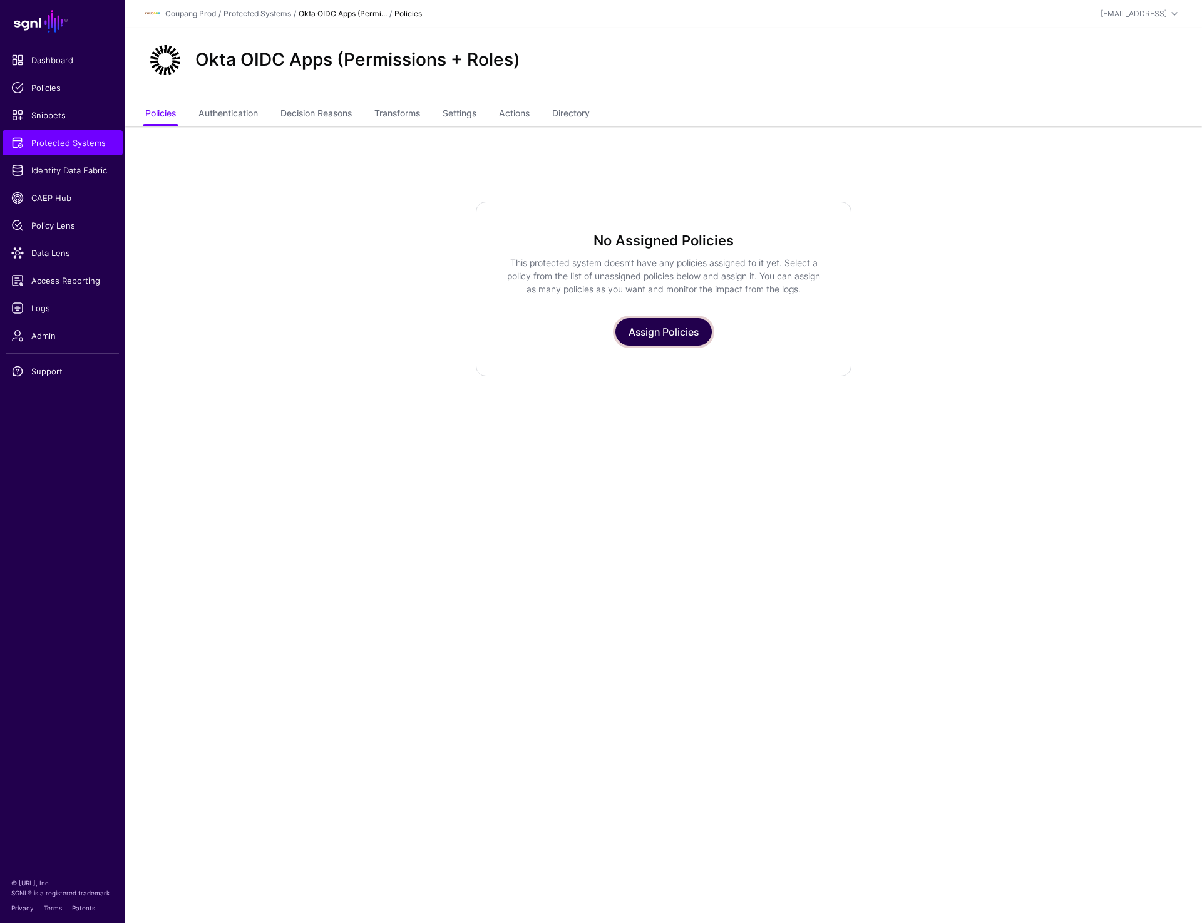
click at [649, 334] on link "Assign Policies" at bounding box center [663, 332] width 96 height 28
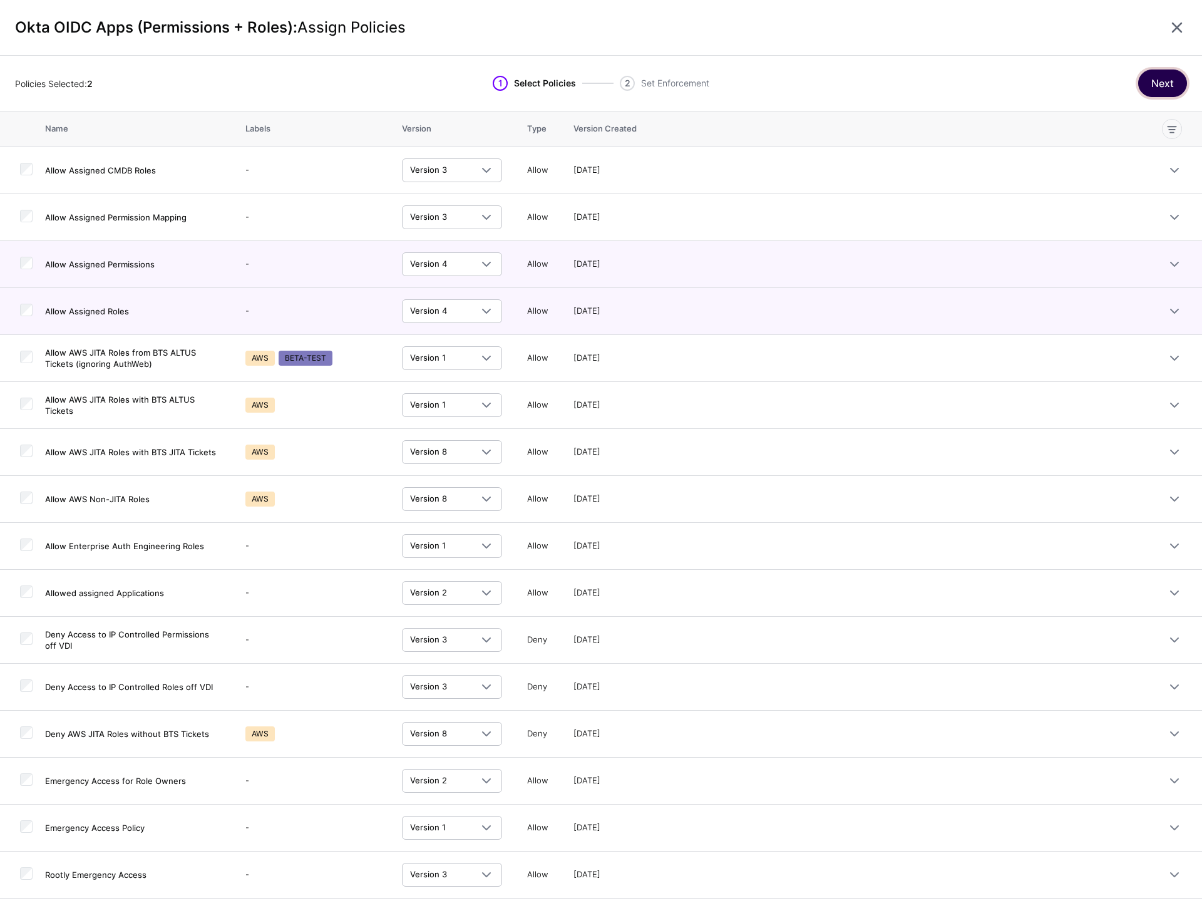
click at [1167, 88] on button "Next" at bounding box center [1162, 83] width 49 height 28
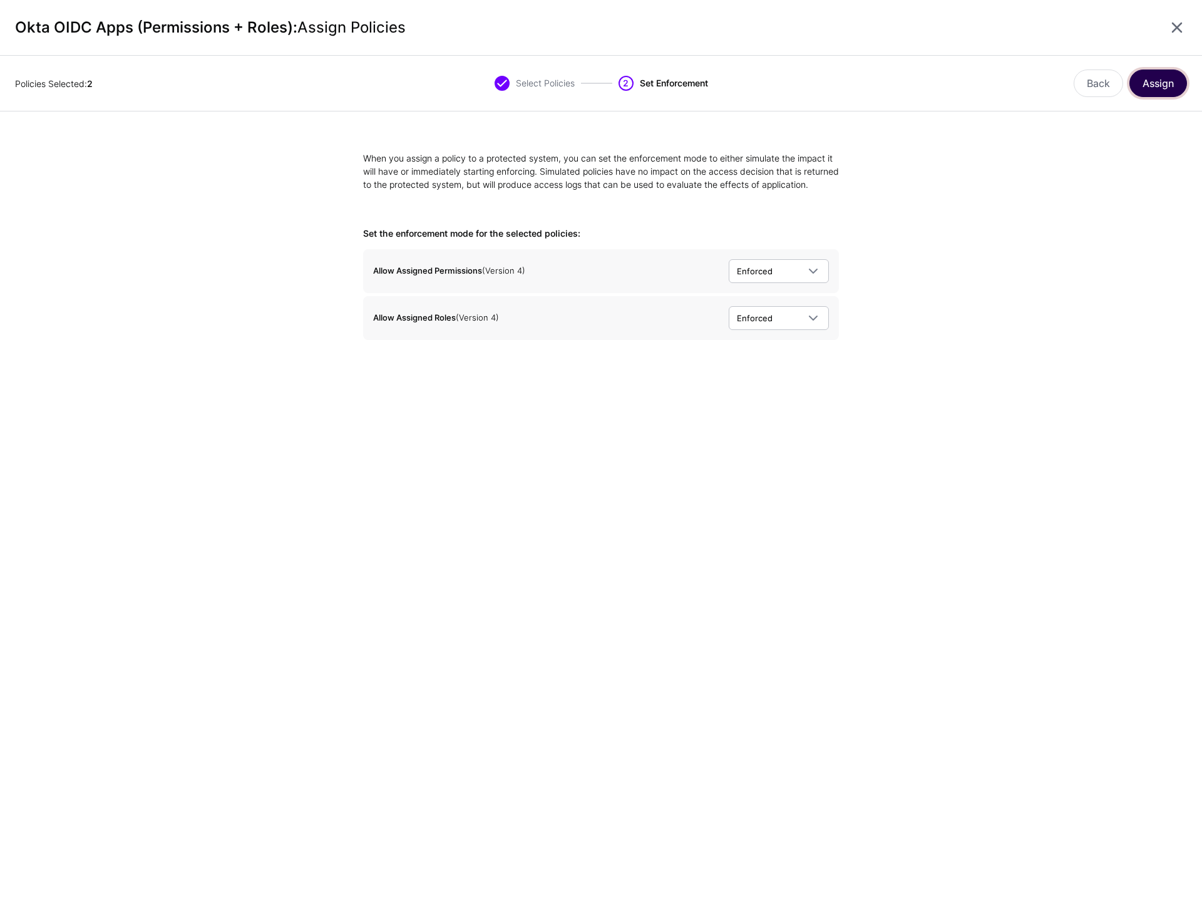
click at [1163, 91] on button "Assign" at bounding box center [1158, 83] width 58 height 28
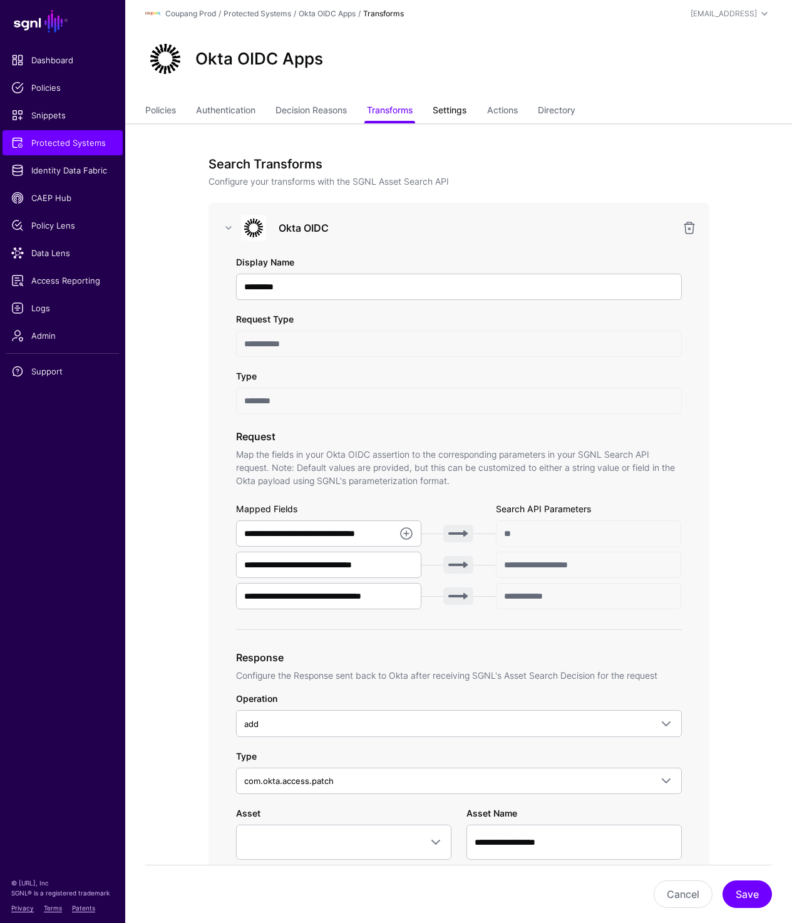
click at [454, 108] on link "Settings" at bounding box center [450, 112] width 34 height 24
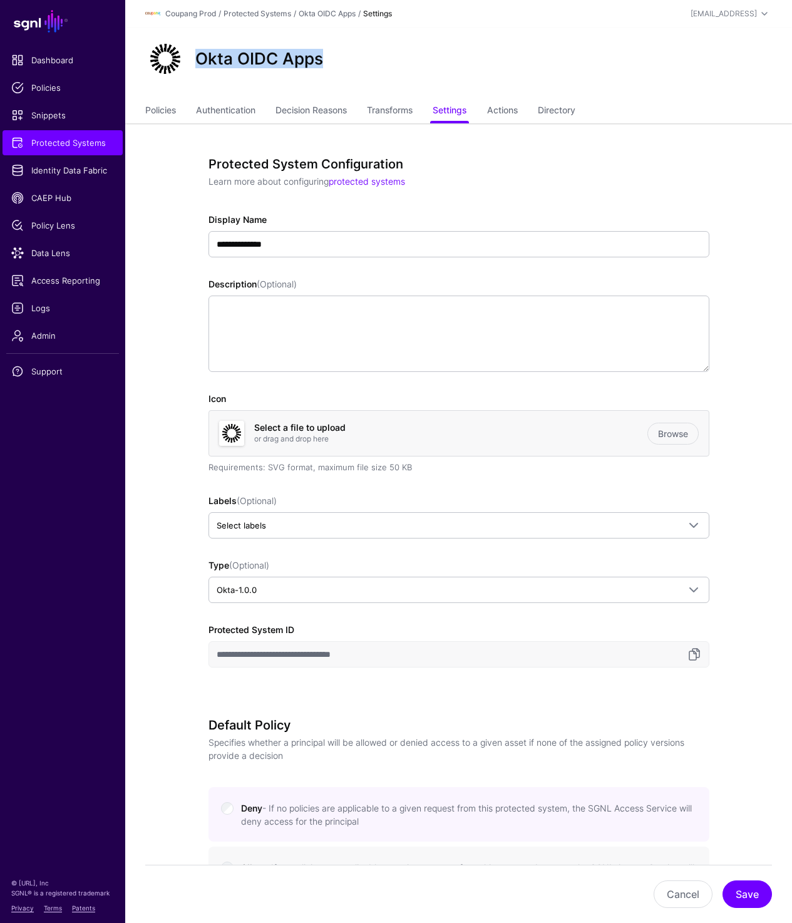
drag, startPoint x: 198, startPoint y: 56, endPoint x: 429, endPoint y: 56, distance: 231.0
click at [429, 56] on div "Okta OIDC Apps" at bounding box center [458, 59] width 637 height 40
copy h2 "Okta OIDC Apps"
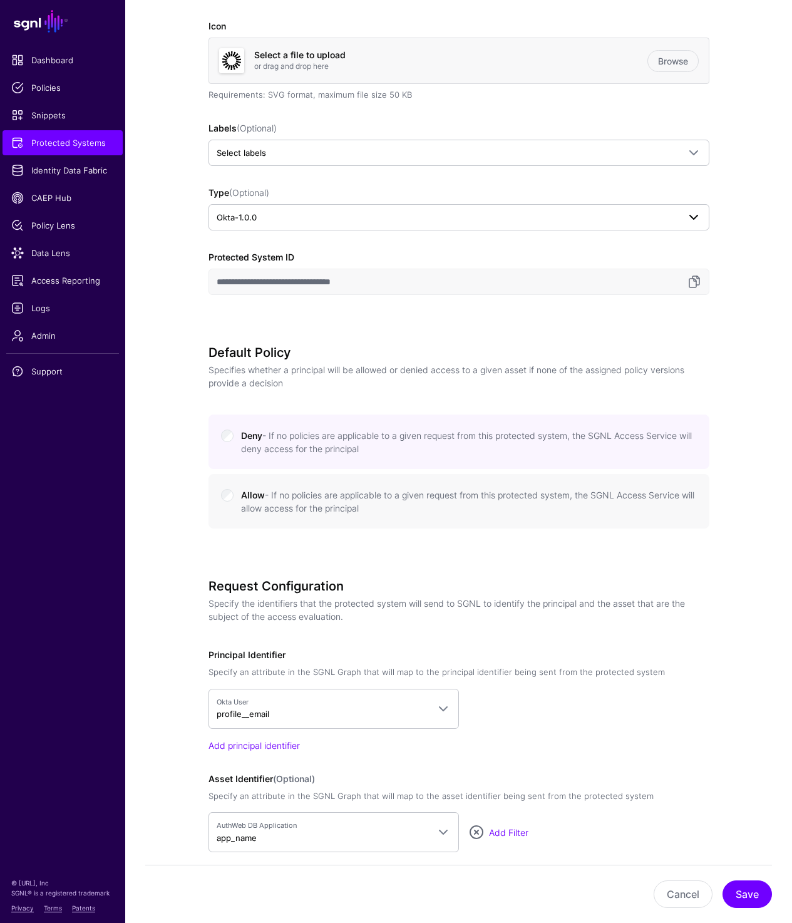
scroll to position [385, 0]
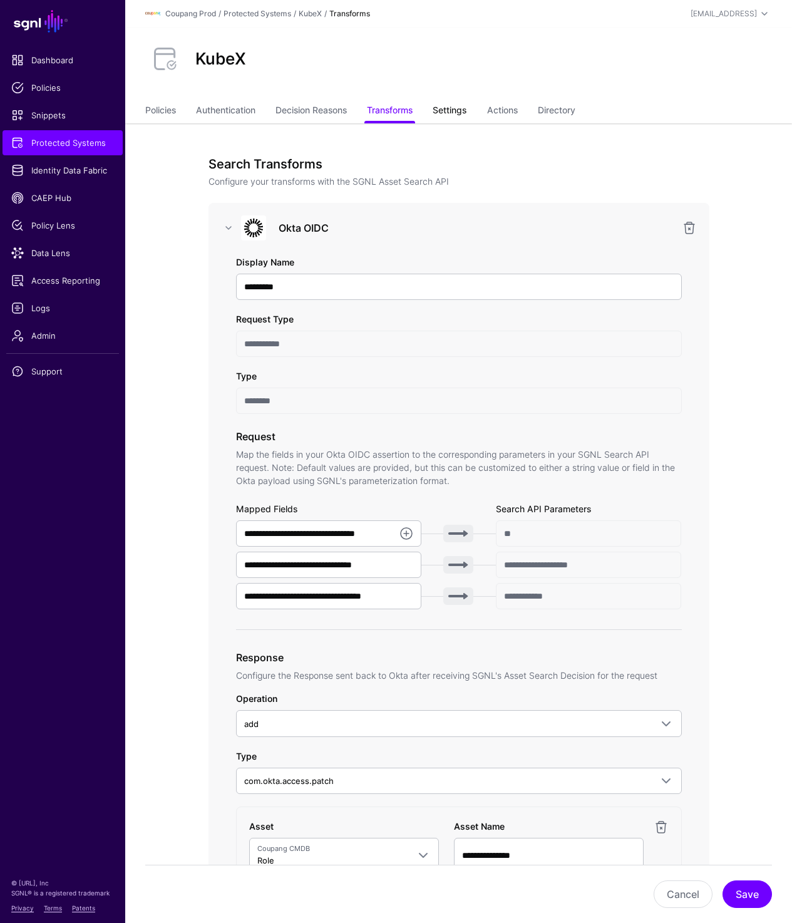
click at [466, 115] on link "Settings" at bounding box center [450, 112] width 34 height 24
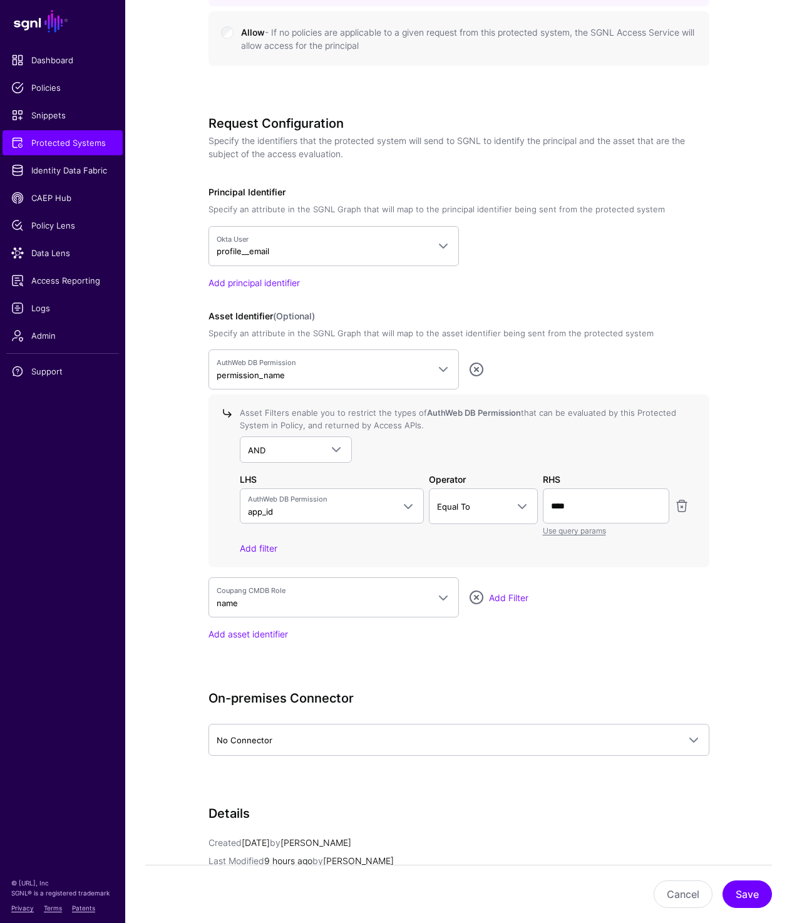
scroll to position [834, 0]
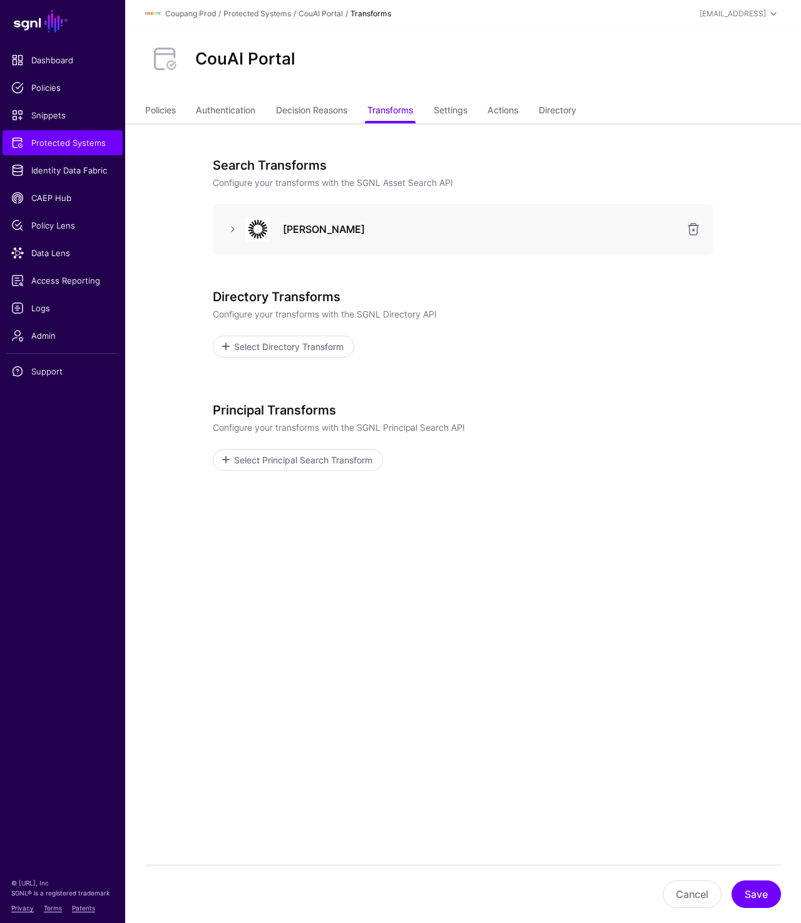
click at [233, 220] on div "Okta SAML" at bounding box center [463, 229] width 481 height 25
click at [230, 237] on div "Okta SAML" at bounding box center [463, 229] width 481 height 25
click at [230, 232] on link at bounding box center [232, 229] width 15 height 15
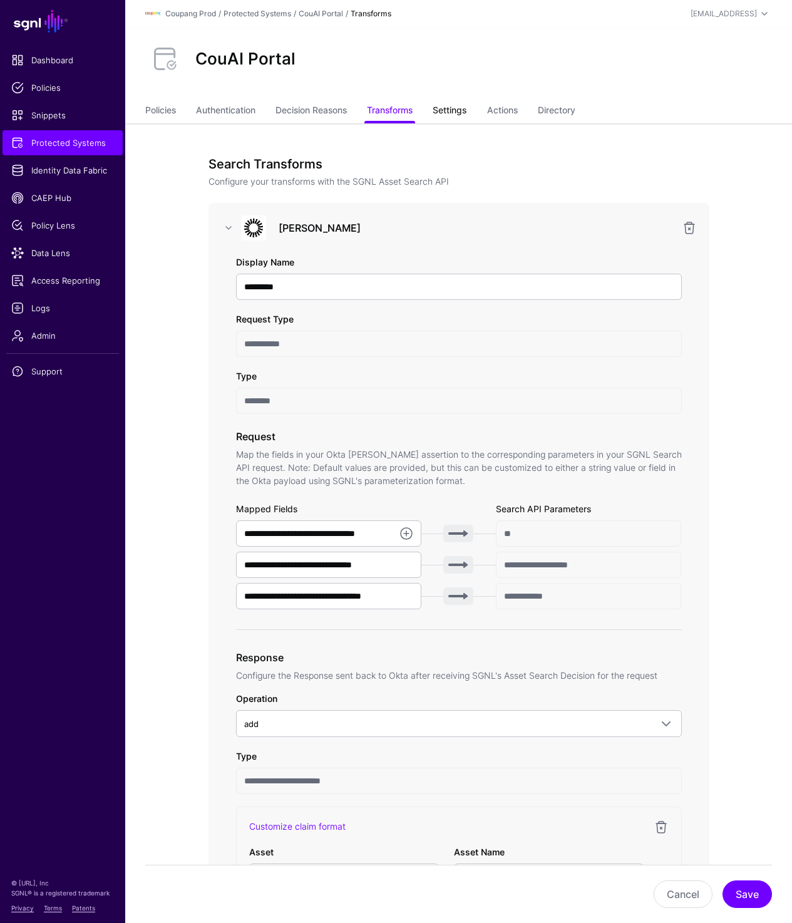
click at [466, 110] on link "Settings" at bounding box center [450, 112] width 34 height 24
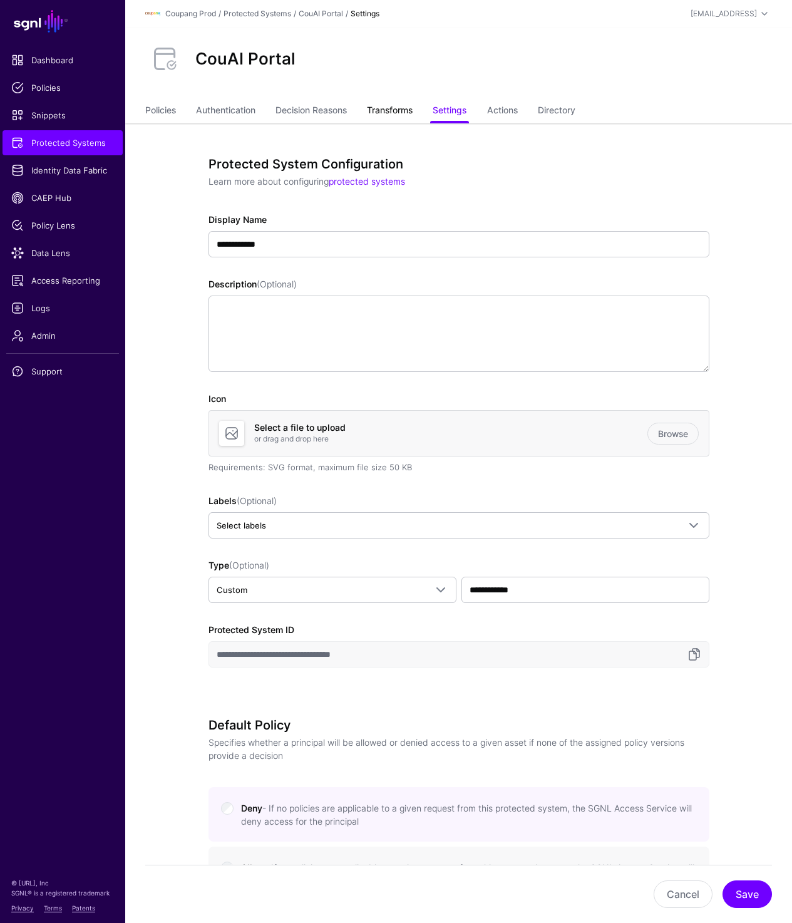
click at [413, 111] on link "Transforms" at bounding box center [390, 112] width 46 height 24
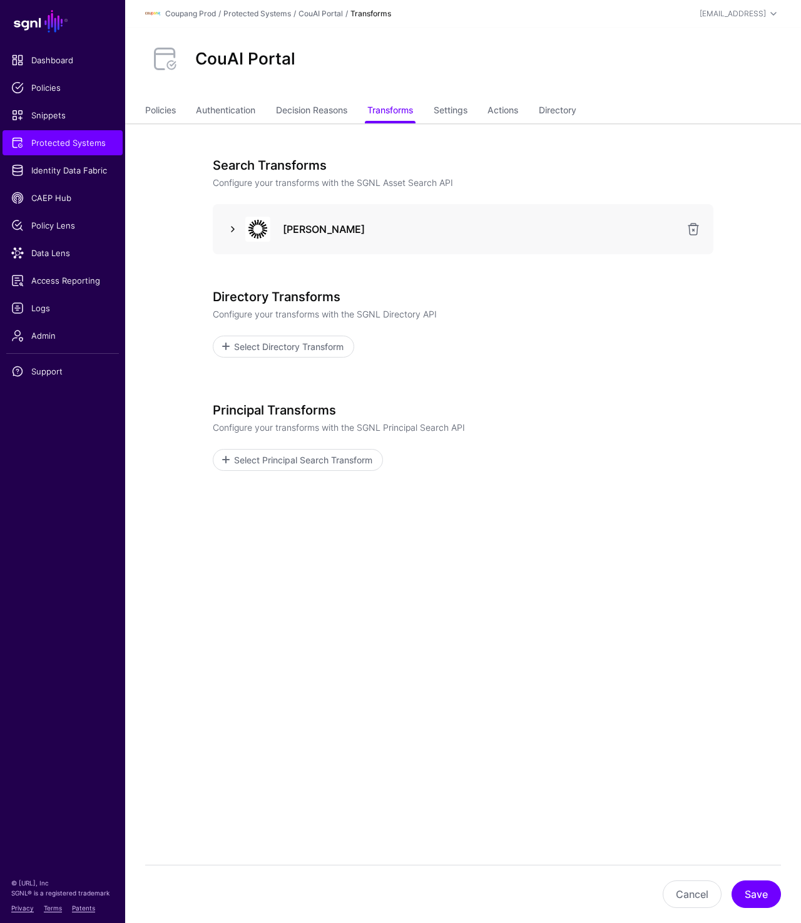
click at [230, 226] on link at bounding box center [232, 229] width 15 height 15
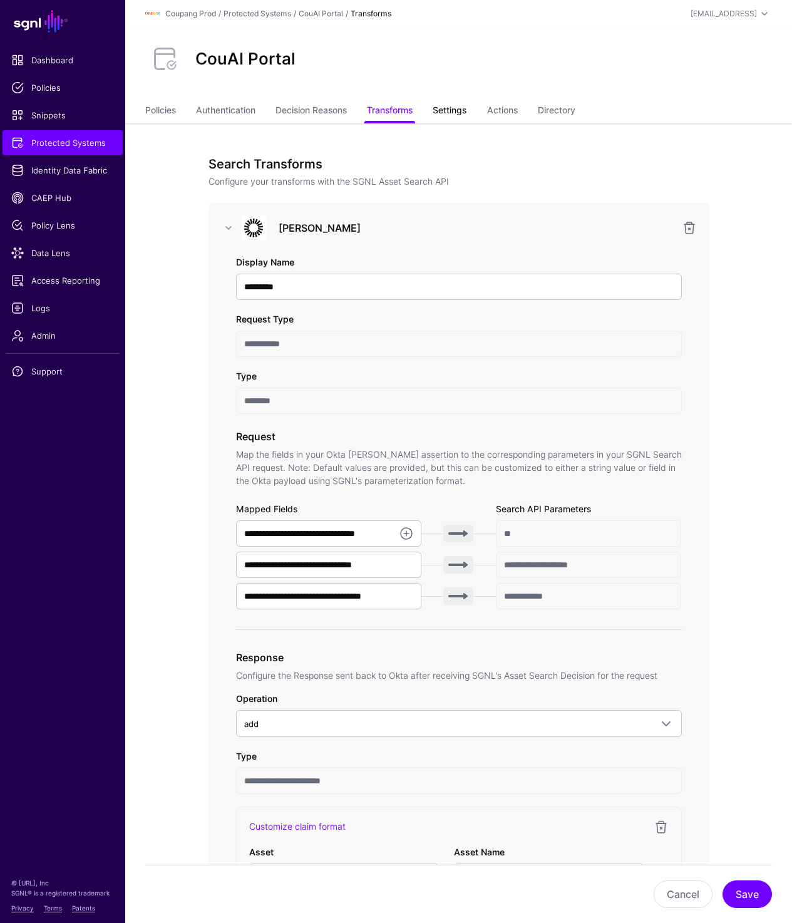
click at [447, 116] on link "Settings" at bounding box center [450, 112] width 34 height 24
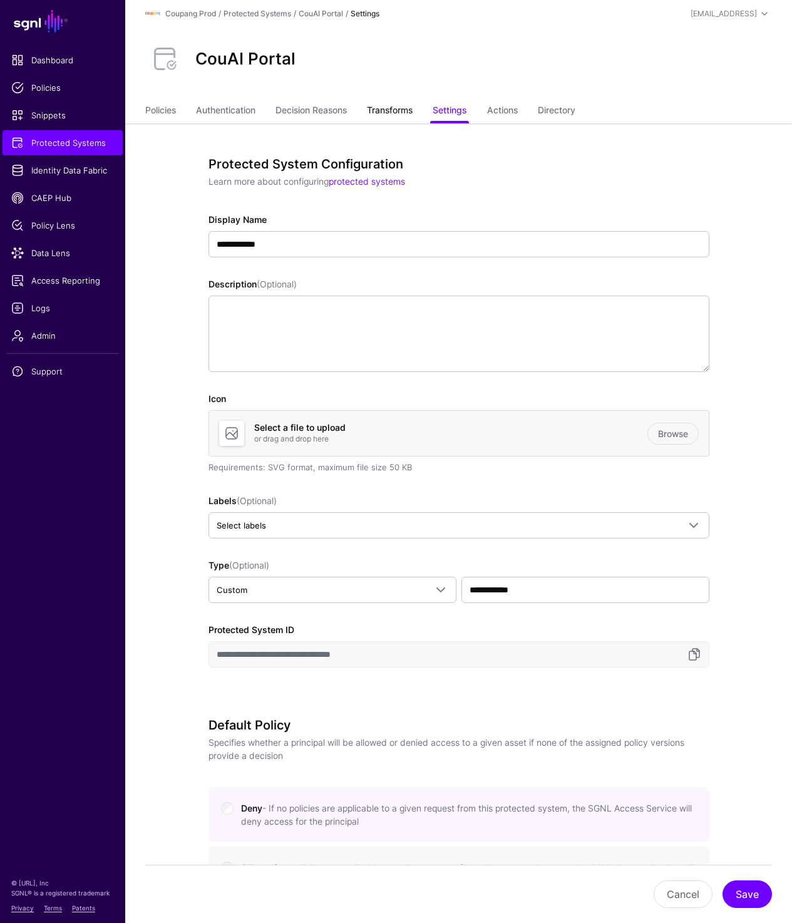
click at [397, 115] on link "Transforms" at bounding box center [390, 112] width 46 height 24
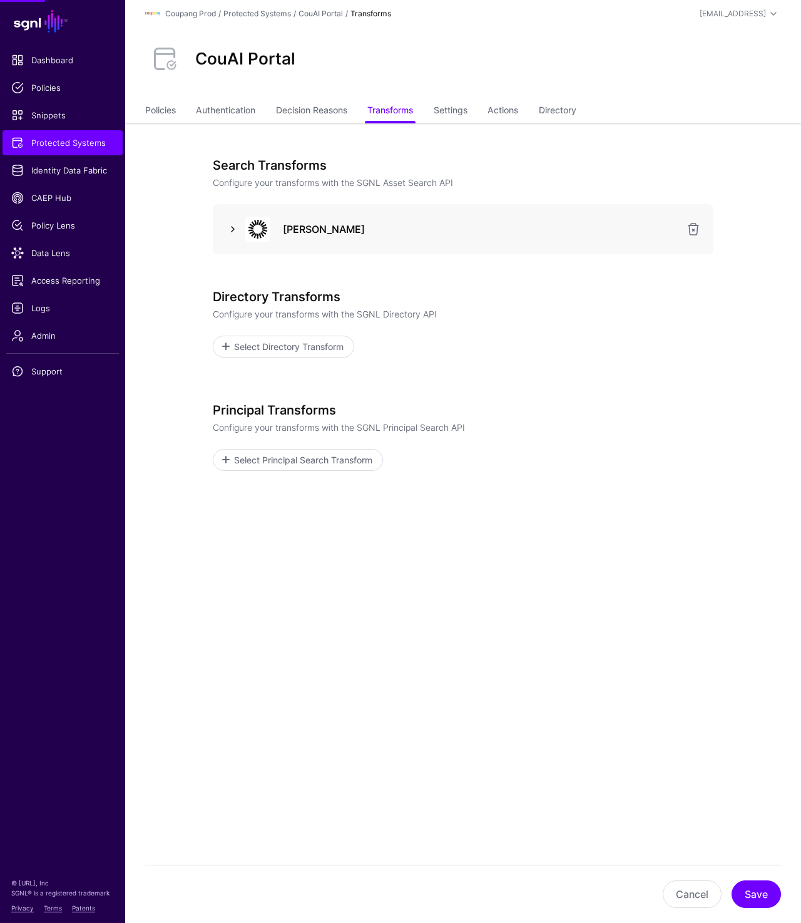
click at [231, 227] on link at bounding box center [232, 229] width 15 height 15
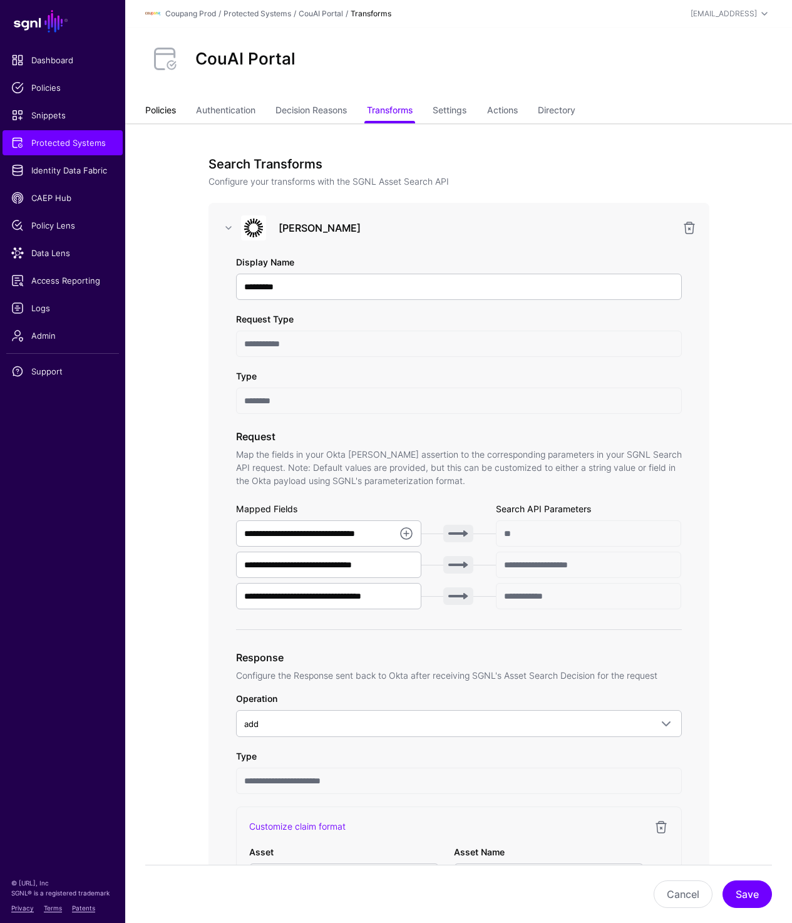
click at [167, 107] on link "Policies" at bounding box center [160, 112] width 31 height 24
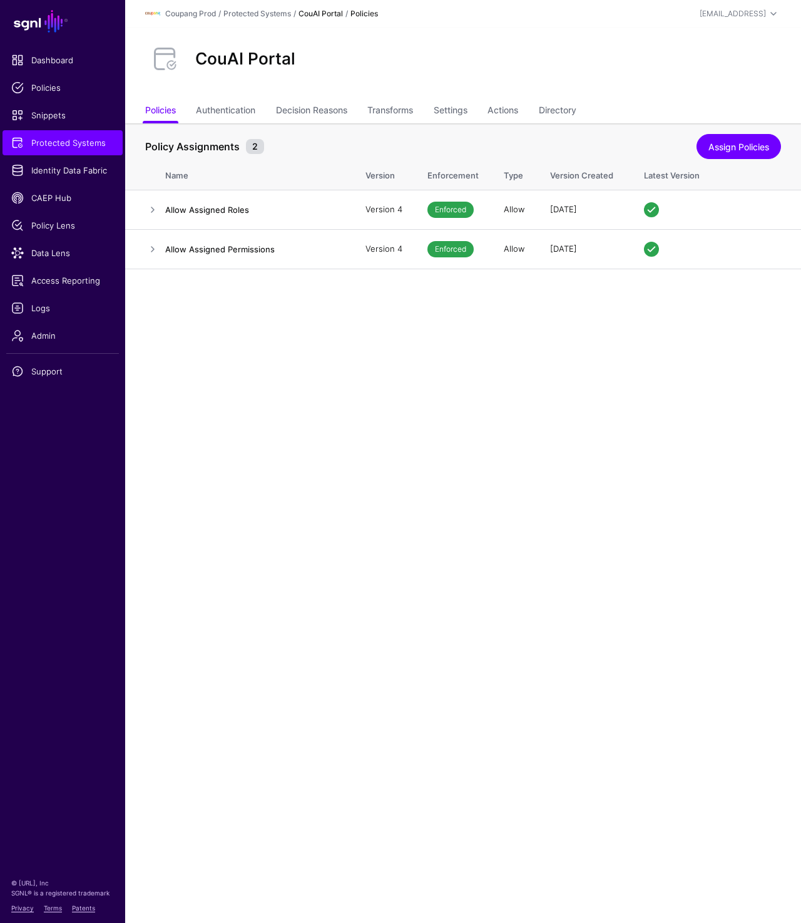
click at [404, 123] on th "Policy Assignments 2 Assign Policies" at bounding box center [463, 140] width 676 height 34
click at [150, 211] on link at bounding box center [152, 209] width 15 height 15
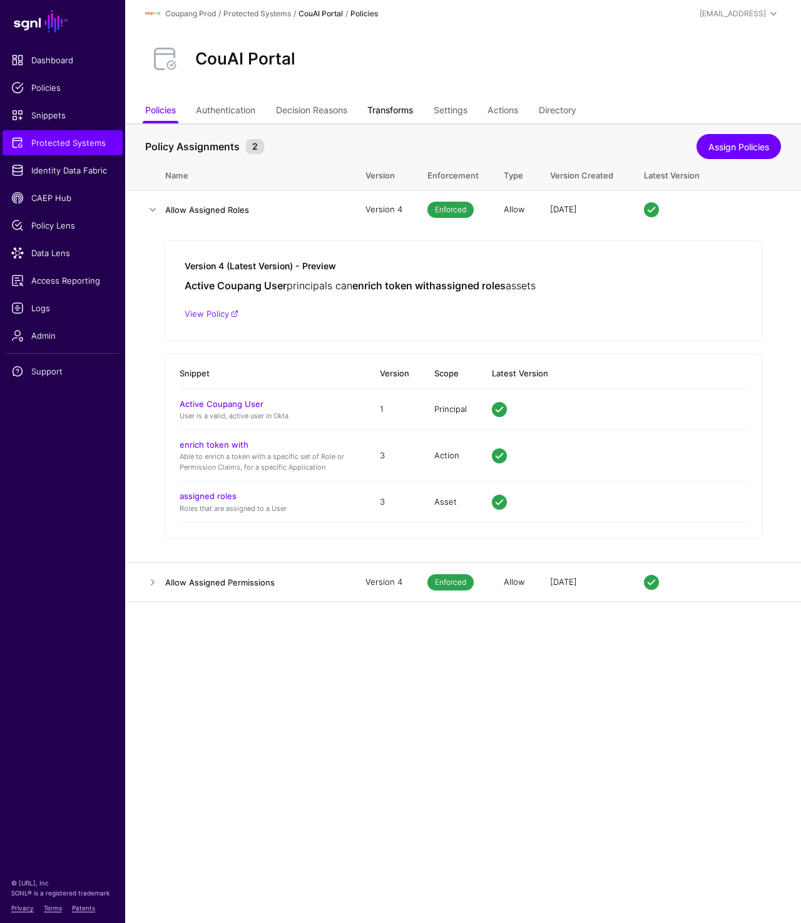
click at [413, 116] on link "Transforms" at bounding box center [390, 112] width 46 height 24
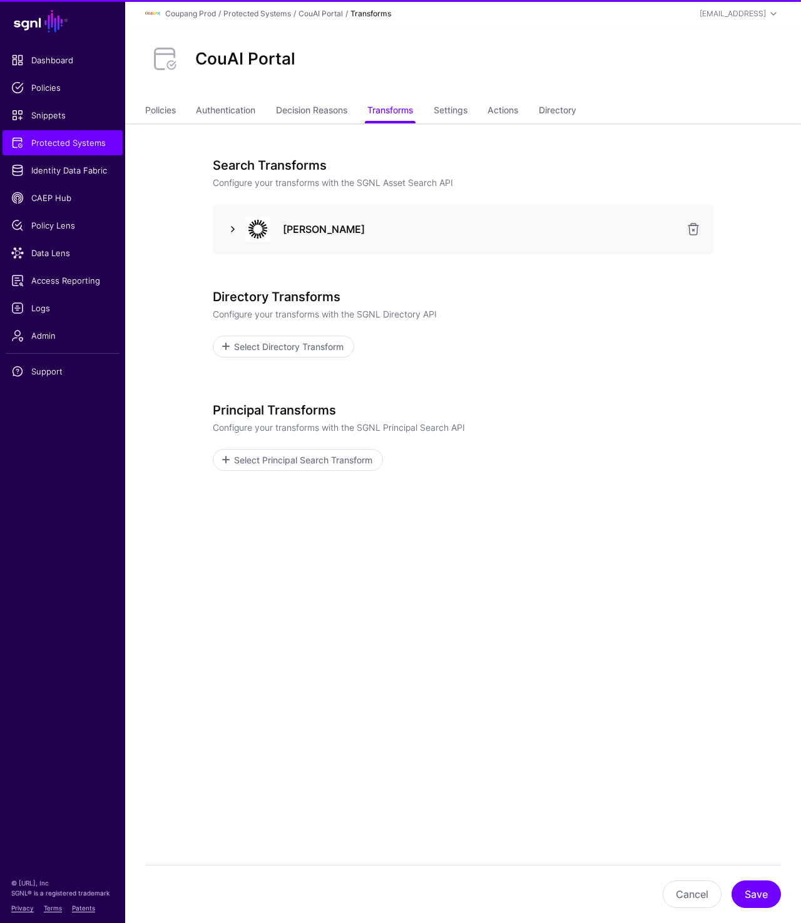
click at [234, 229] on link at bounding box center [232, 229] width 15 height 15
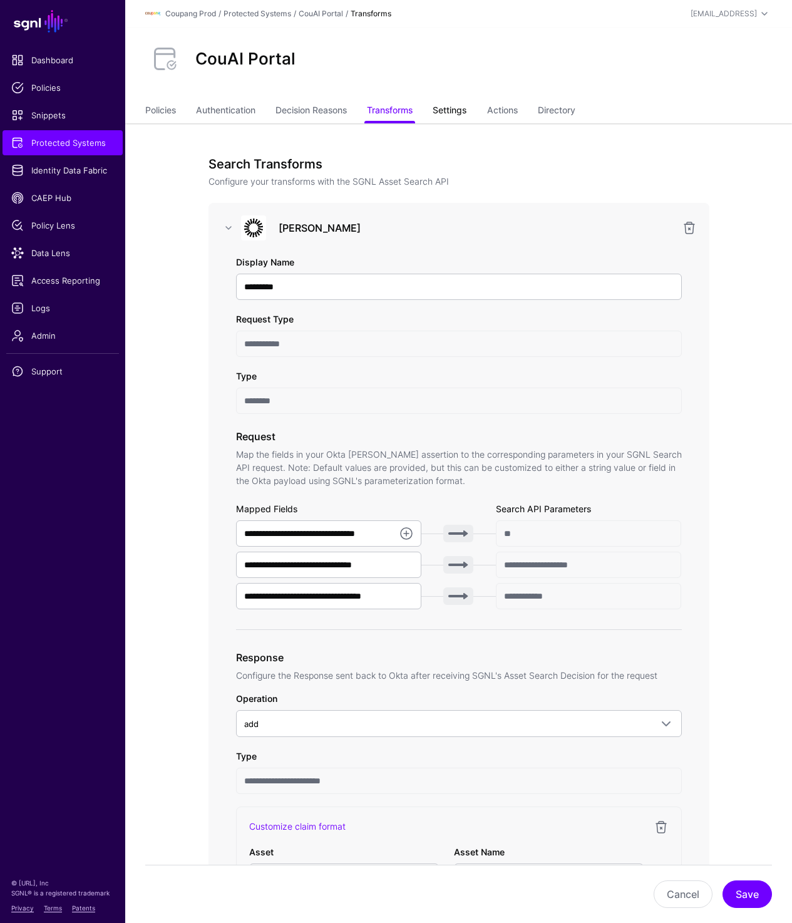
click at [451, 116] on link "Settings" at bounding box center [450, 112] width 34 height 24
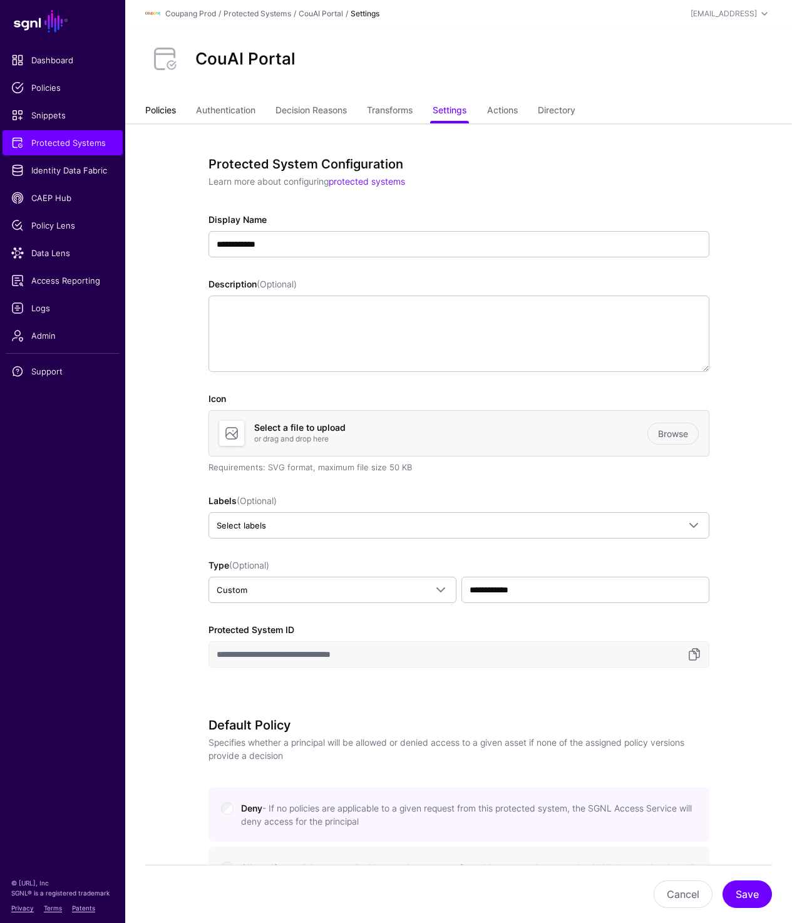
click at [155, 111] on link "Policies" at bounding box center [160, 112] width 31 height 24
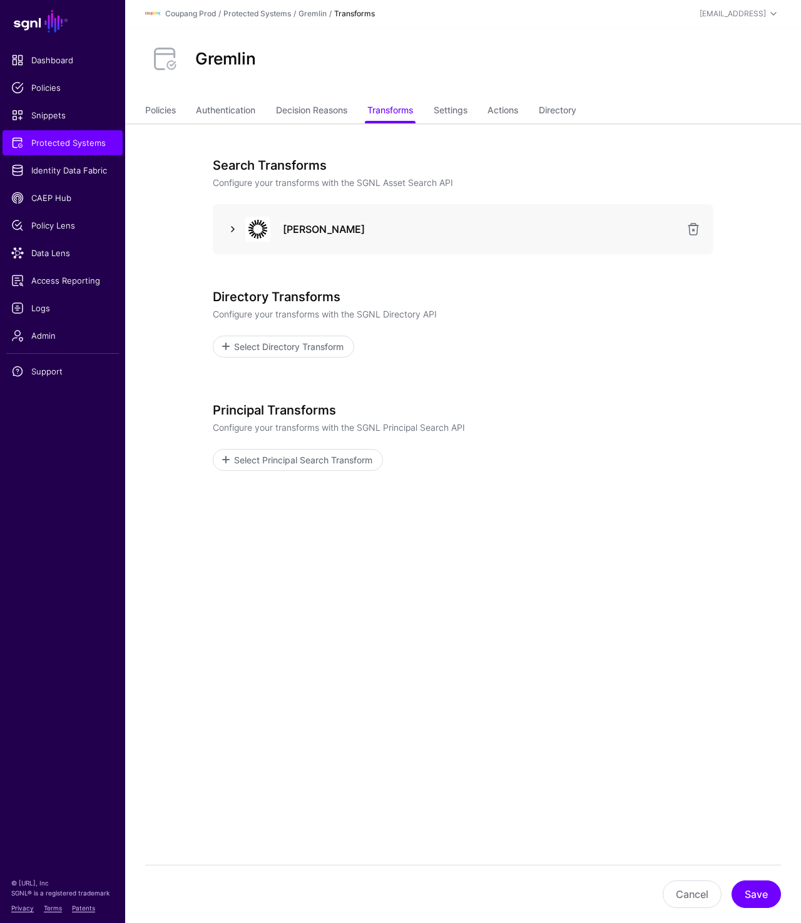
click at [232, 224] on link at bounding box center [232, 229] width 15 height 15
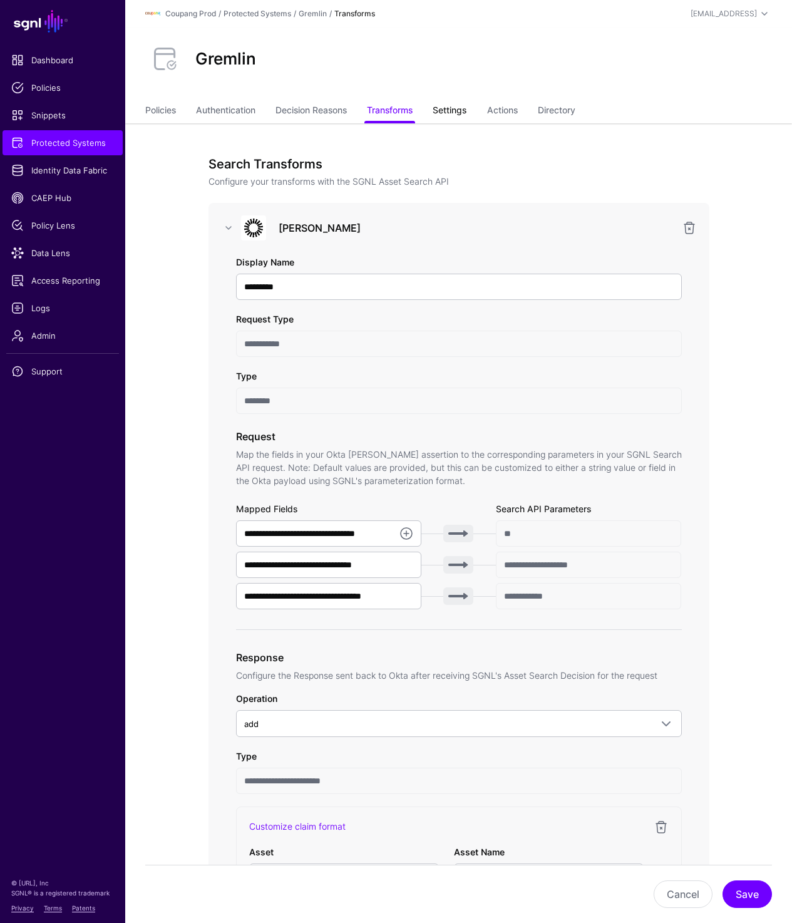
click at [452, 101] on link "Settings" at bounding box center [450, 112] width 34 height 24
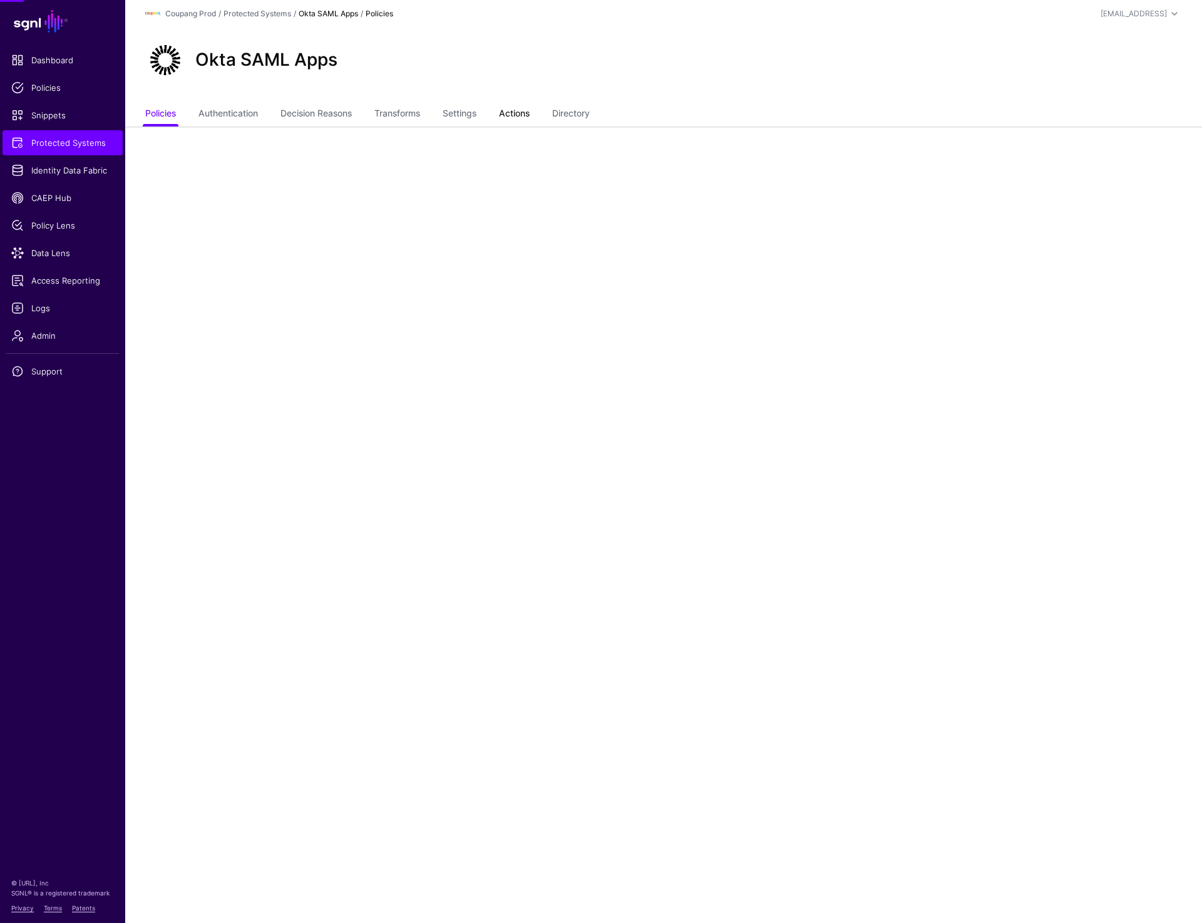
click at [528, 111] on link "Actions" at bounding box center [514, 115] width 31 height 24
click at [247, 11] on link "Protected Systems" at bounding box center [257, 13] width 68 height 9
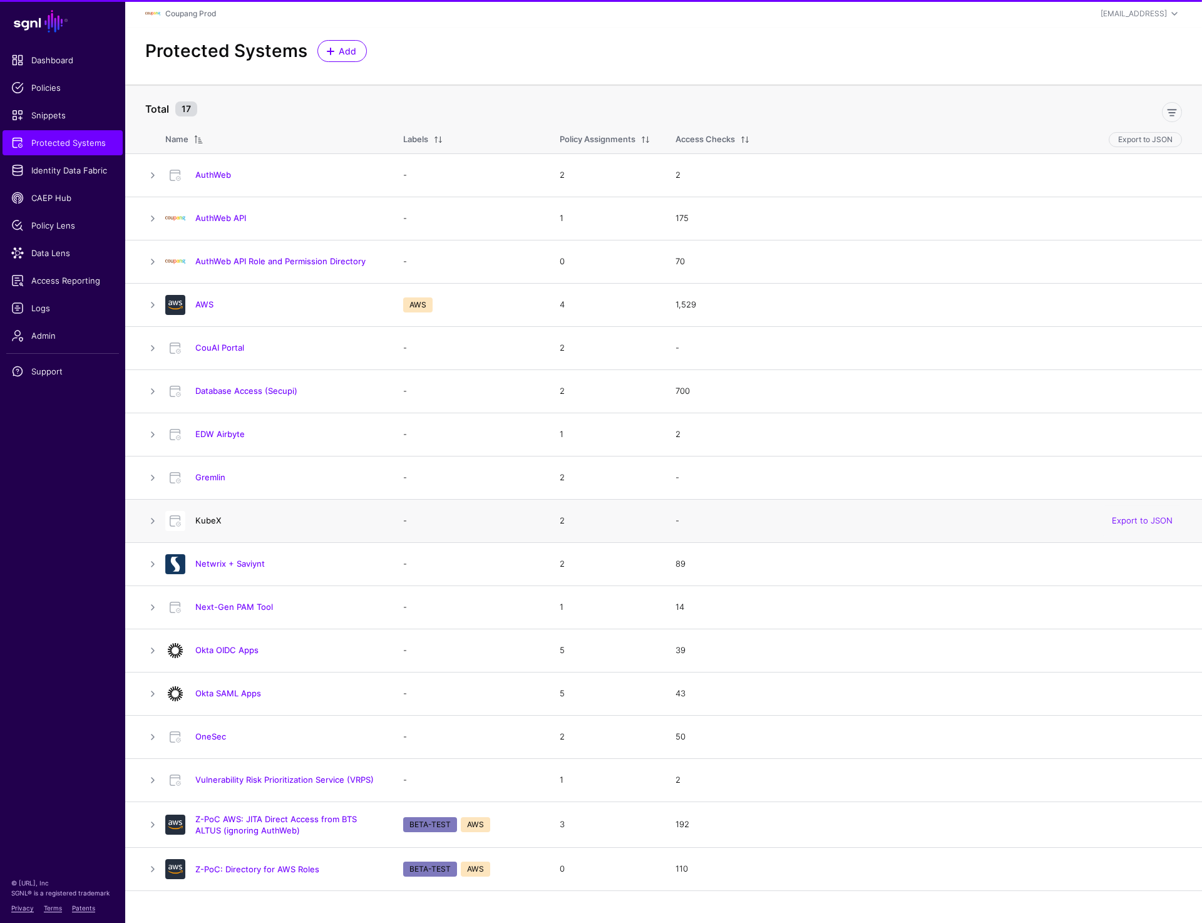
click at [212, 518] on link "KubeX" at bounding box center [208, 520] width 26 height 10
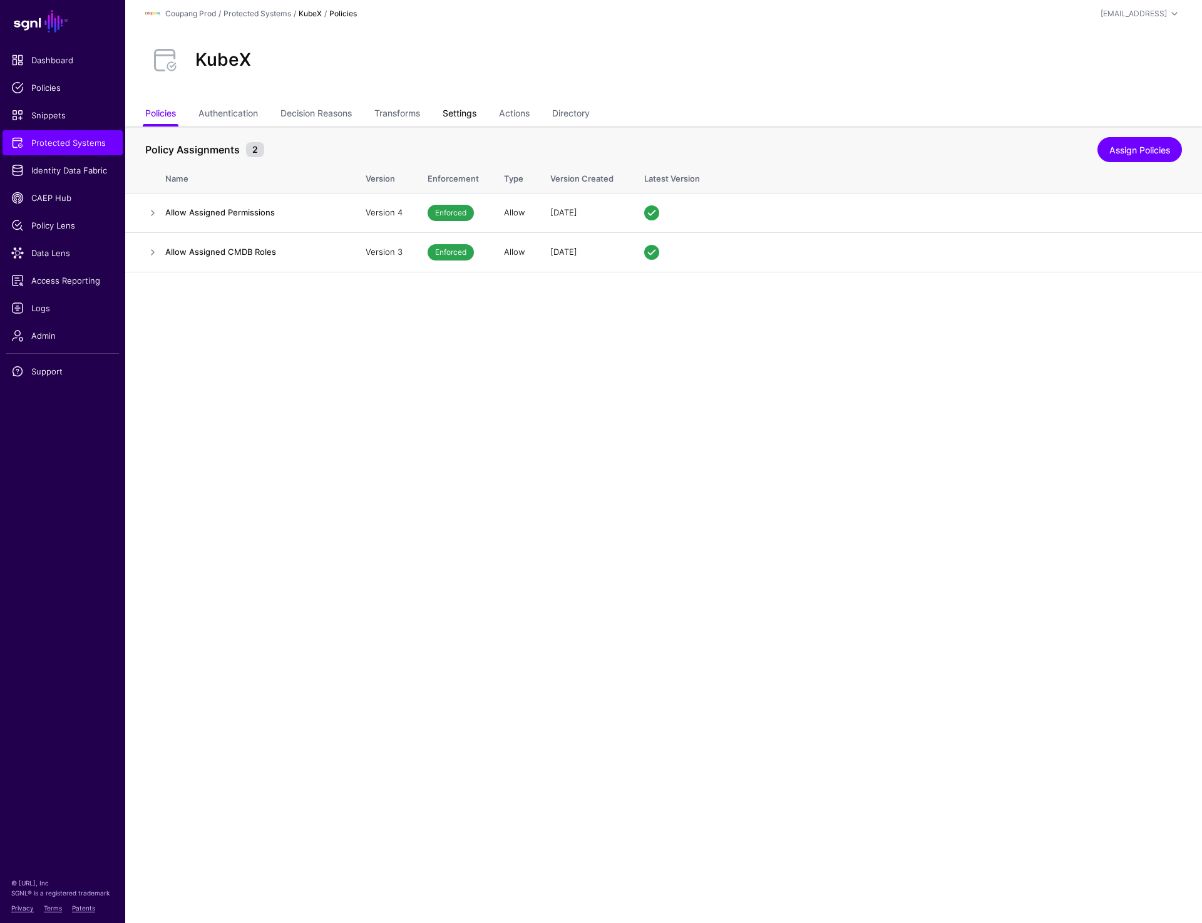
click at [471, 115] on link "Settings" at bounding box center [460, 115] width 34 height 24
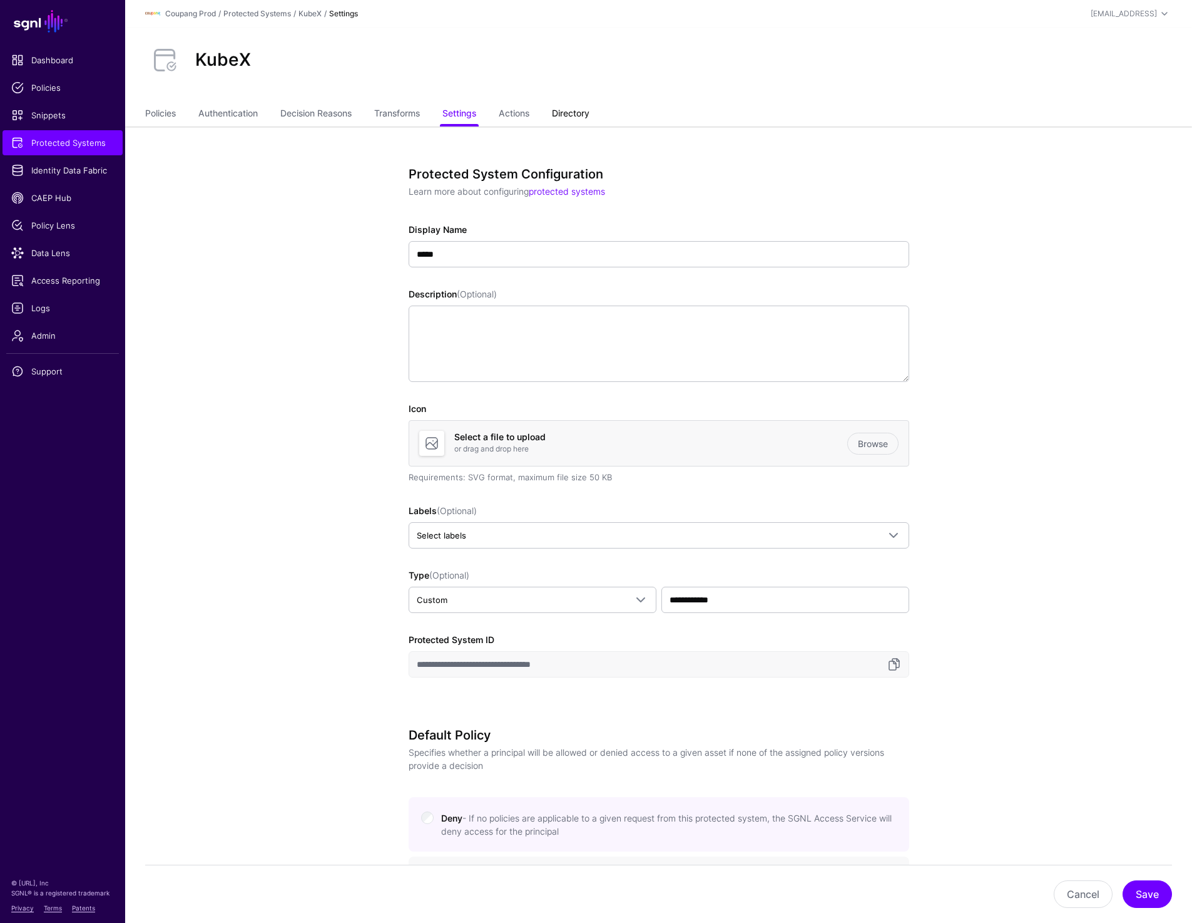
click at [583, 106] on link "Directory" at bounding box center [571, 115] width 38 height 24
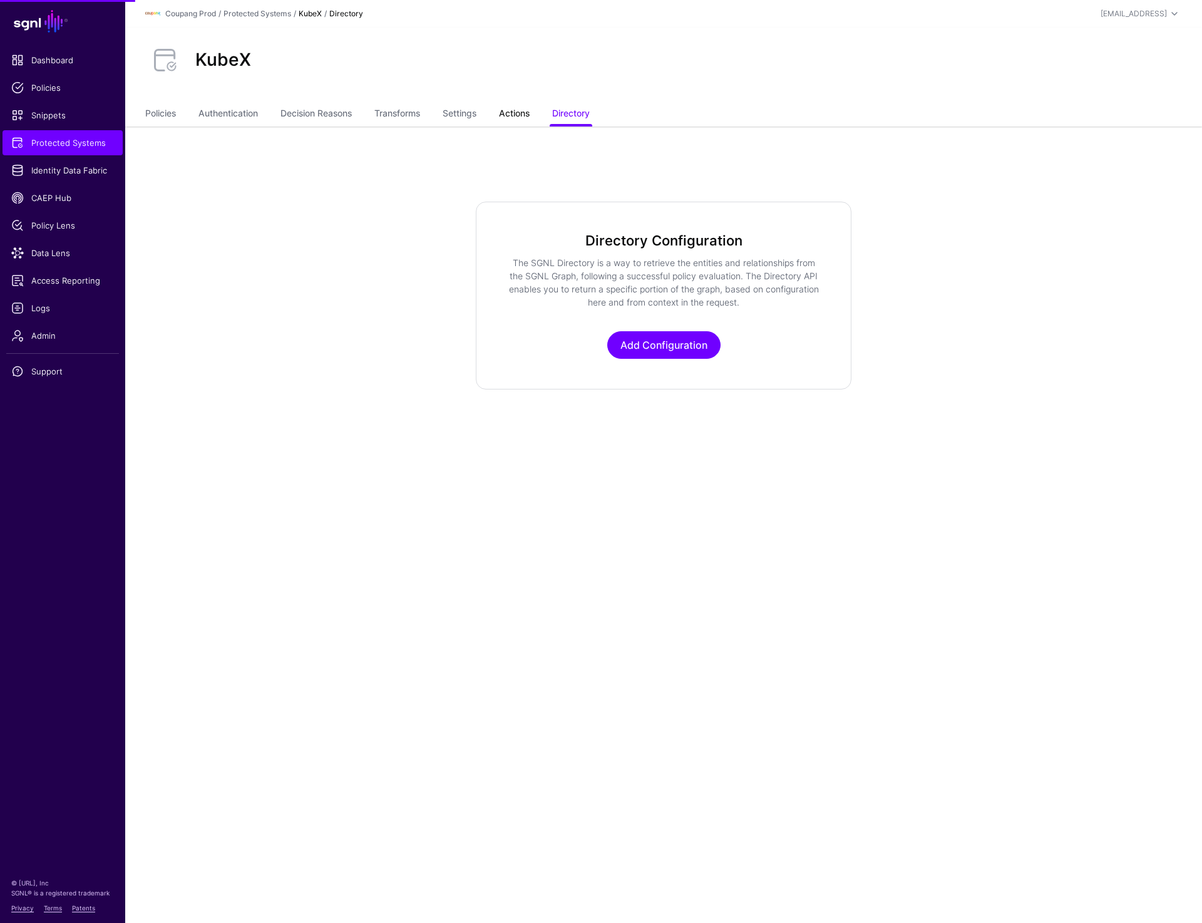
click at [509, 117] on link "Actions" at bounding box center [514, 115] width 31 height 24
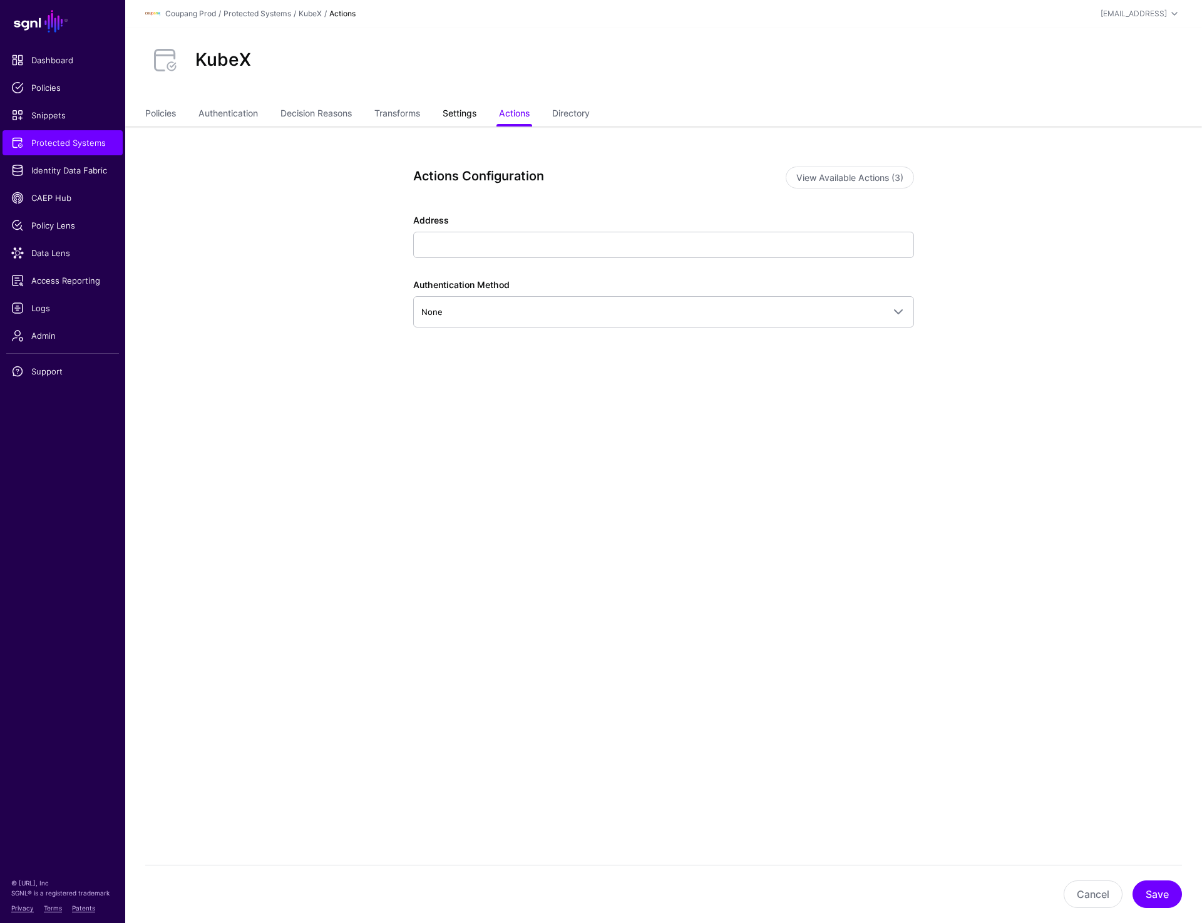
click at [455, 119] on link "Settings" at bounding box center [460, 115] width 34 height 24
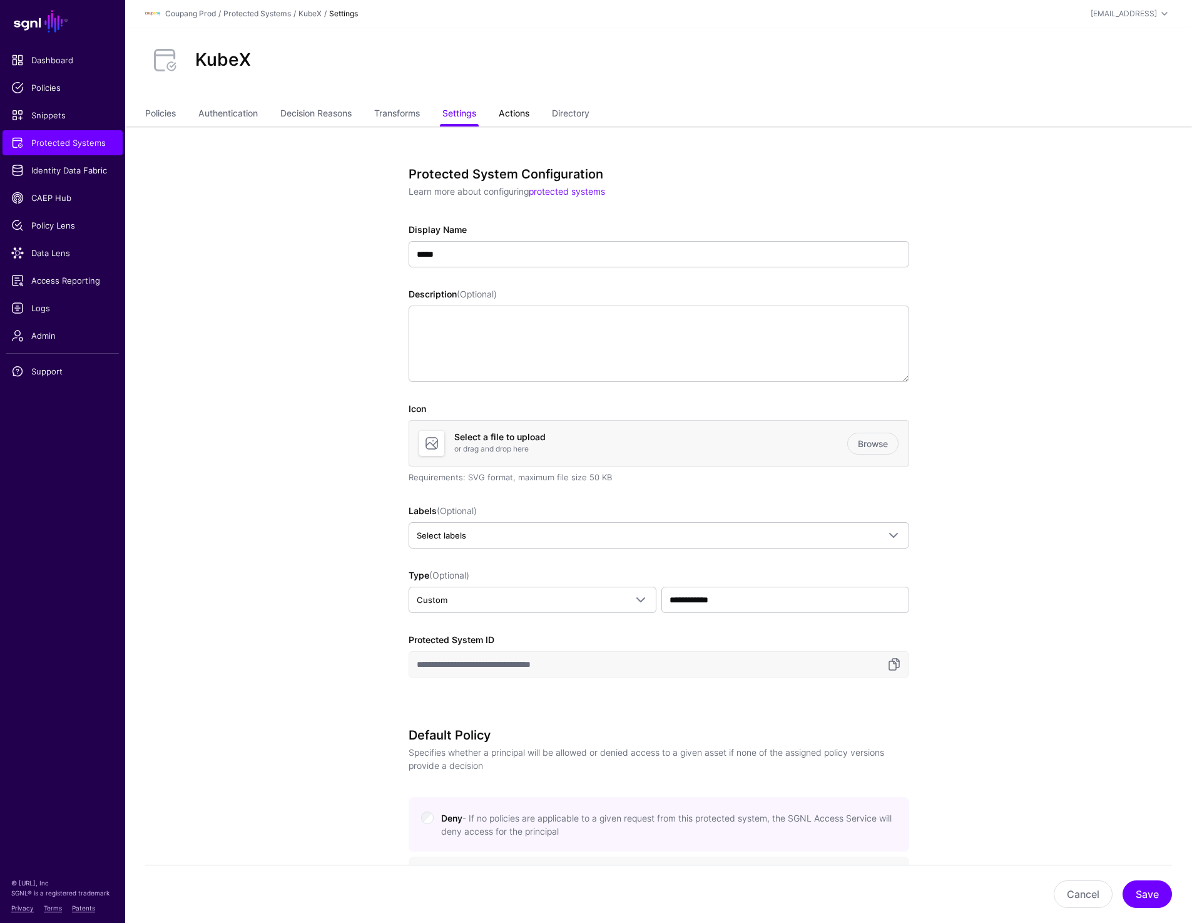
click at [510, 115] on link "Actions" at bounding box center [514, 115] width 31 height 24
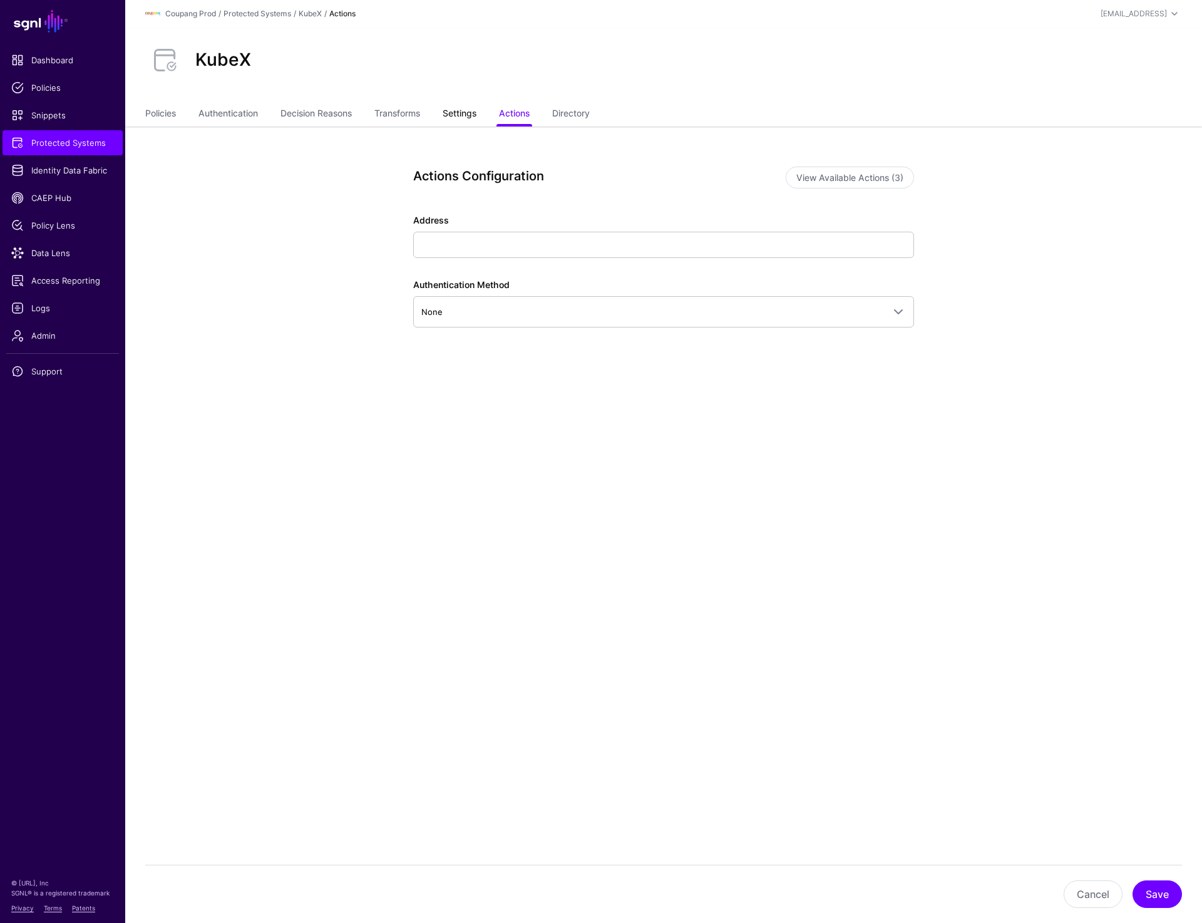
click at [466, 113] on link "Settings" at bounding box center [460, 115] width 34 height 24
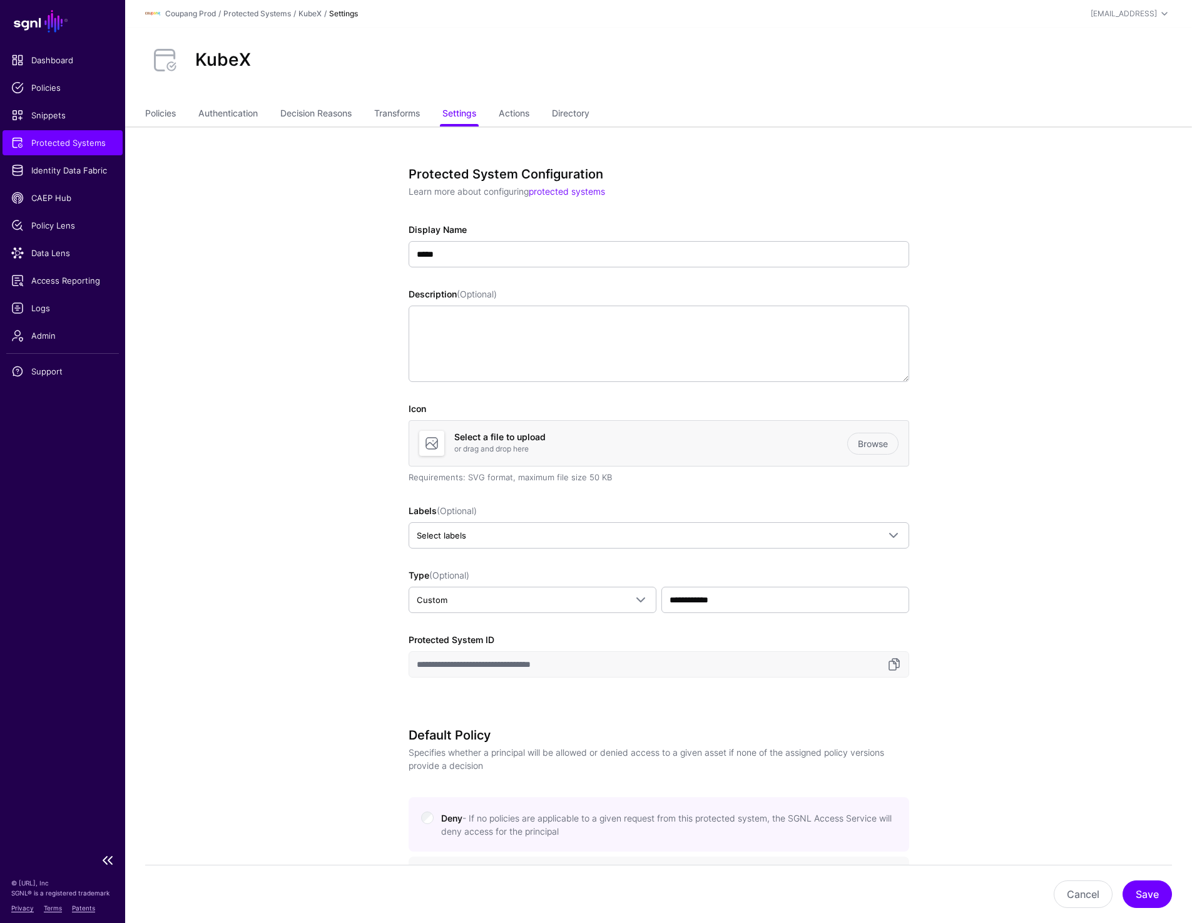
click at [79, 143] on span "Protected Systems" at bounding box center [62, 142] width 103 height 13
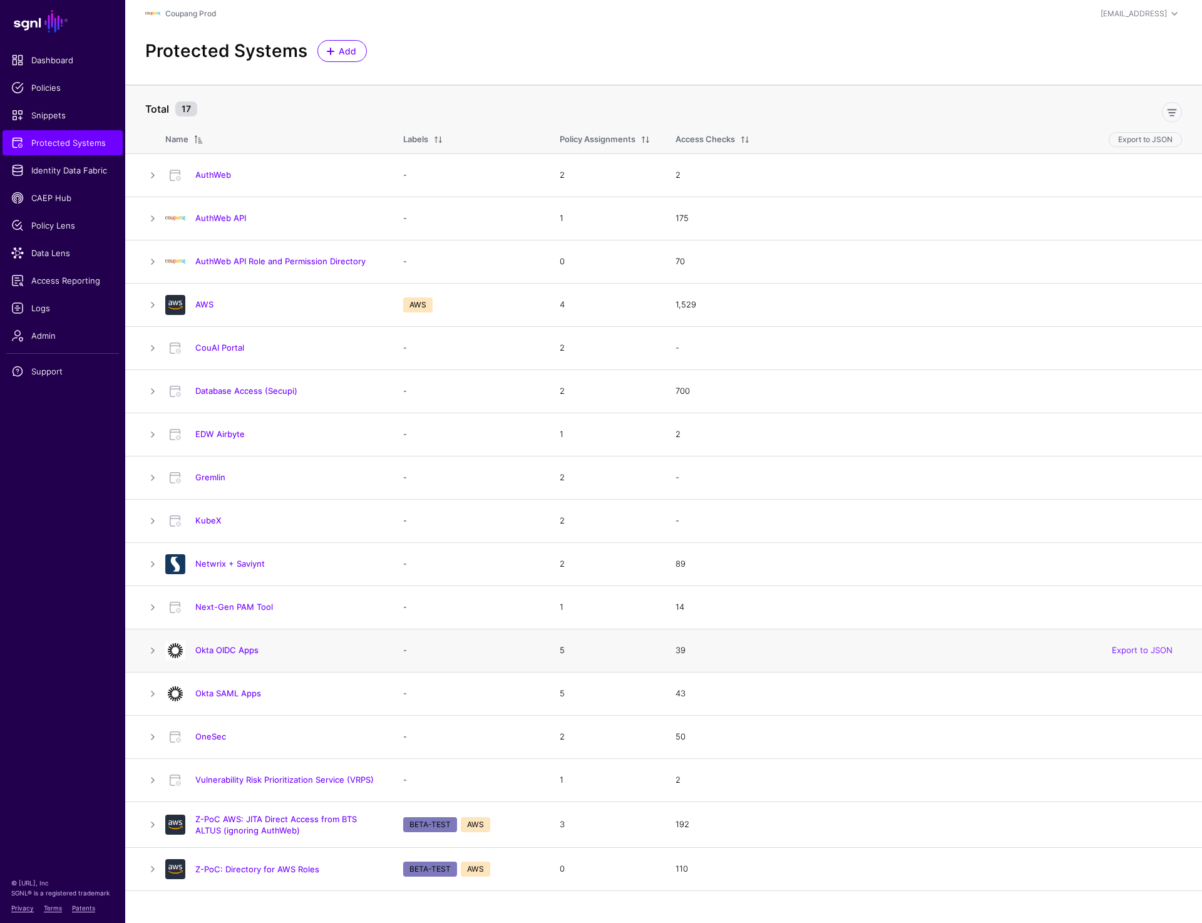
click at [226, 645] on h4 "Okta OIDC Apps" at bounding box center [286, 649] width 183 height 11
click at [226, 645] on link "Okta OIDC Apps" at bounding box center [226, 650] width 63 height 10
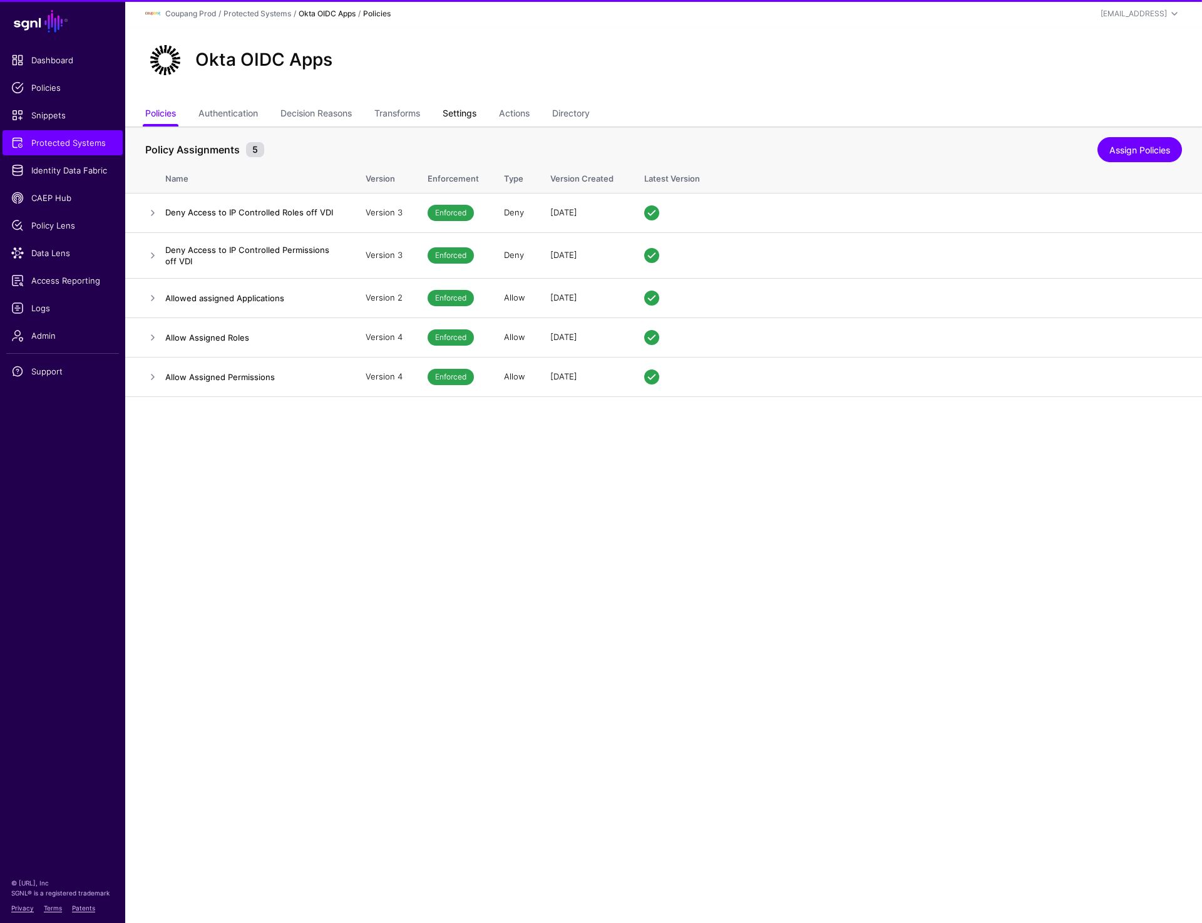
click at [463, 121] on link "Settings" at bounding box center [460, 115] width 34 height 24
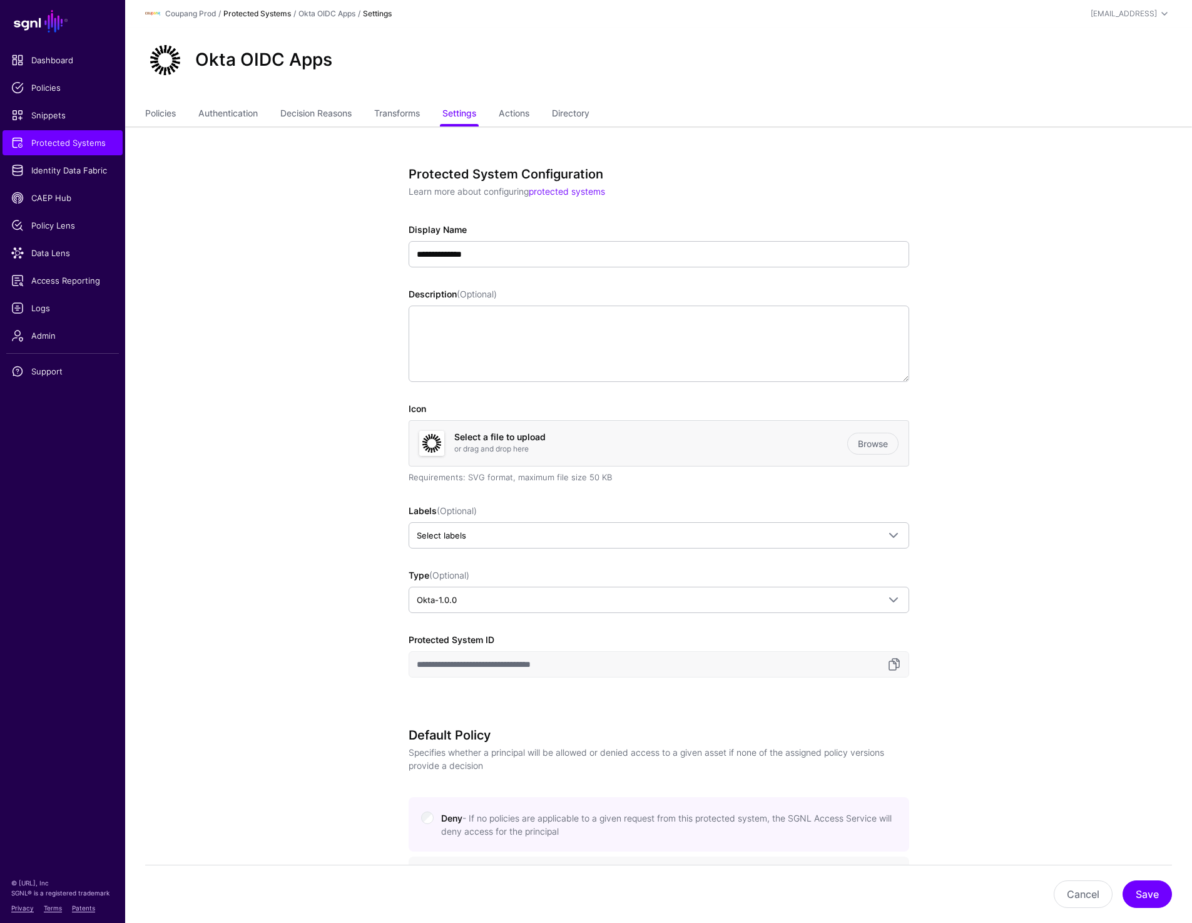
click at [265, 11] on link "Protected Systems" at bounding box center [257, 13] width 68 height 9
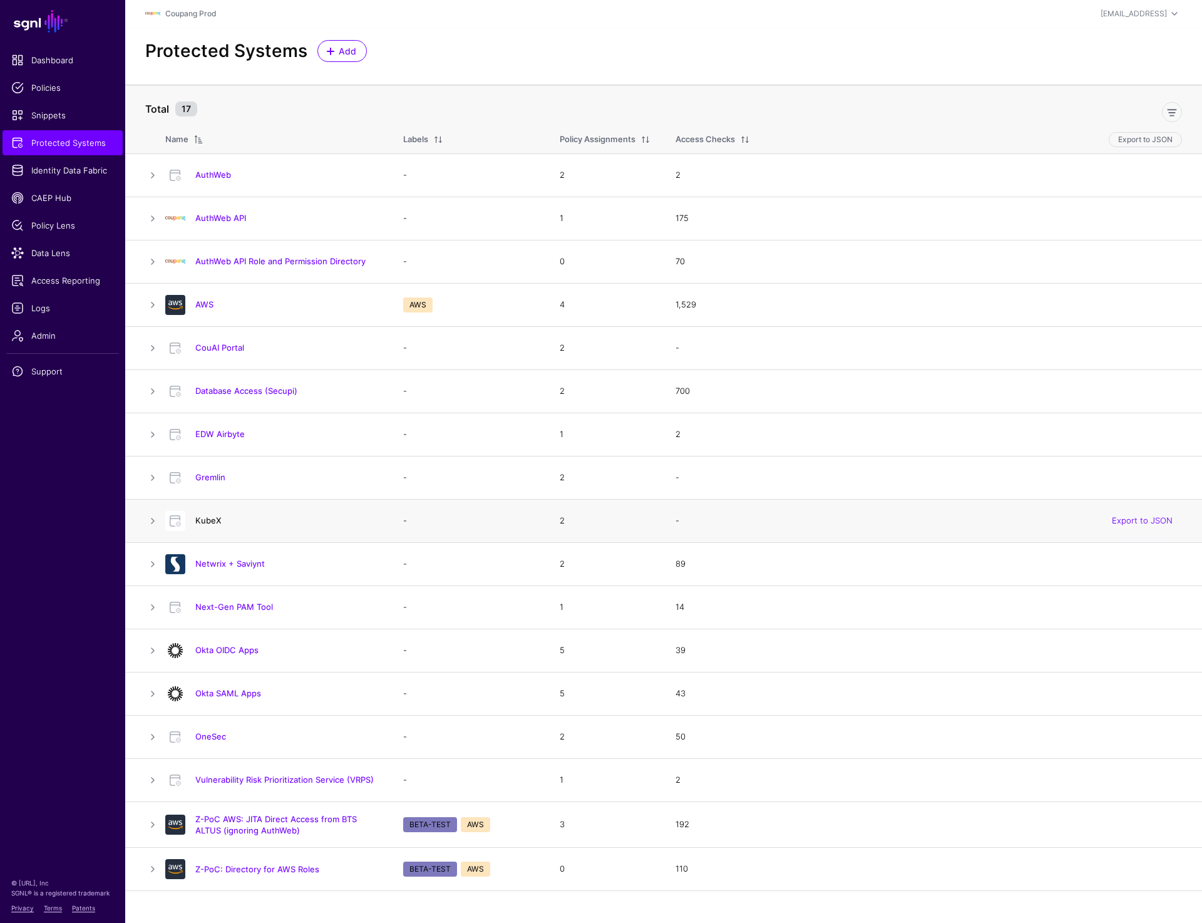
click at [209, 517] on link "KubeX" at bounding box center [208, 520] width 26 height 10
click at [210, 477] on link "Gremlin" at bounding box center [210, 477] width 30 height 10
click at [487, 77] on div "Protected Systems Add" at bounding box center [663, 56] width 1077 height 57
